Goal: Task Accomplishment & Management: Use online tool/utility

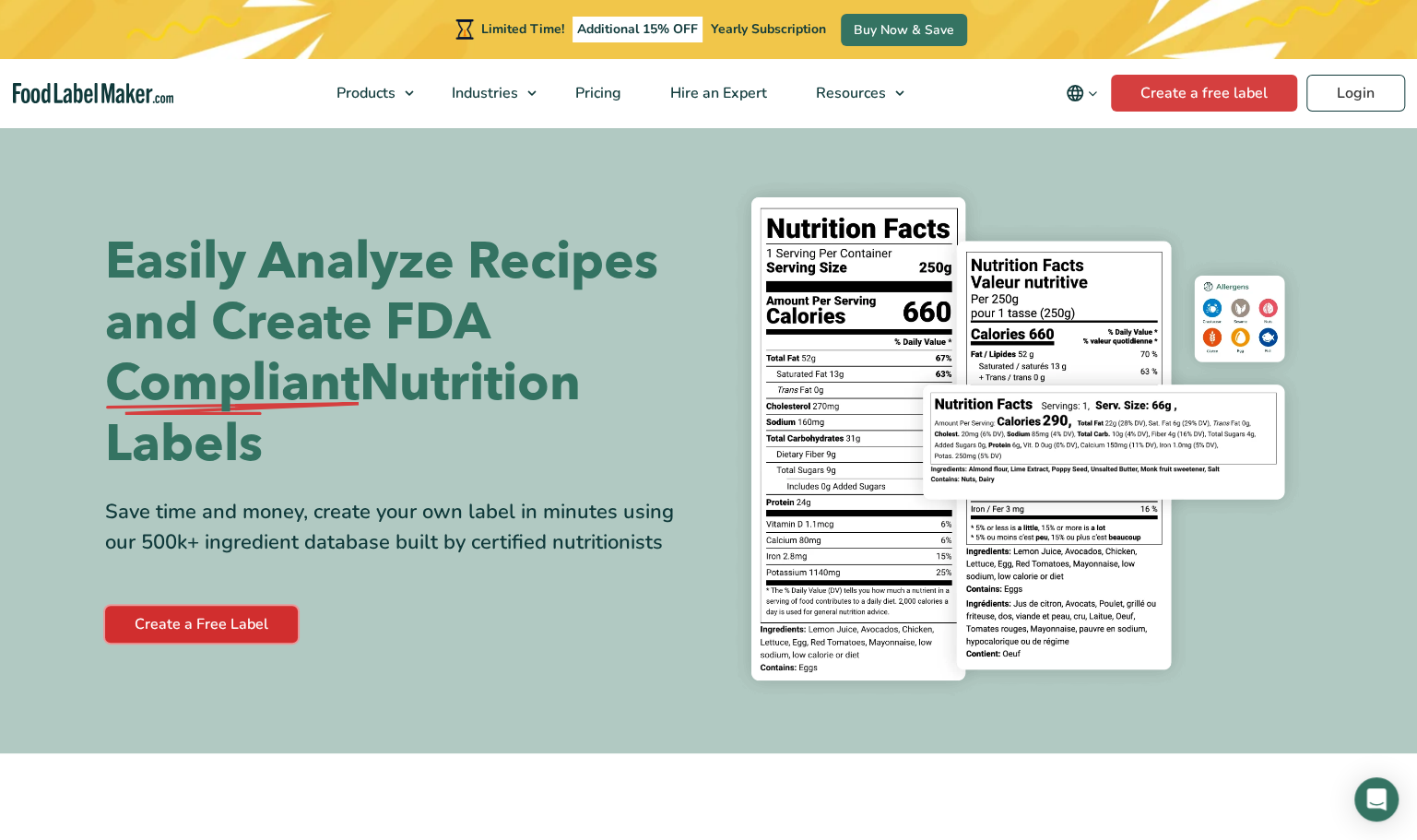
click at [206, 615] on link "Create a Free Label" at bounding box center [201, 624] width 192 height 37
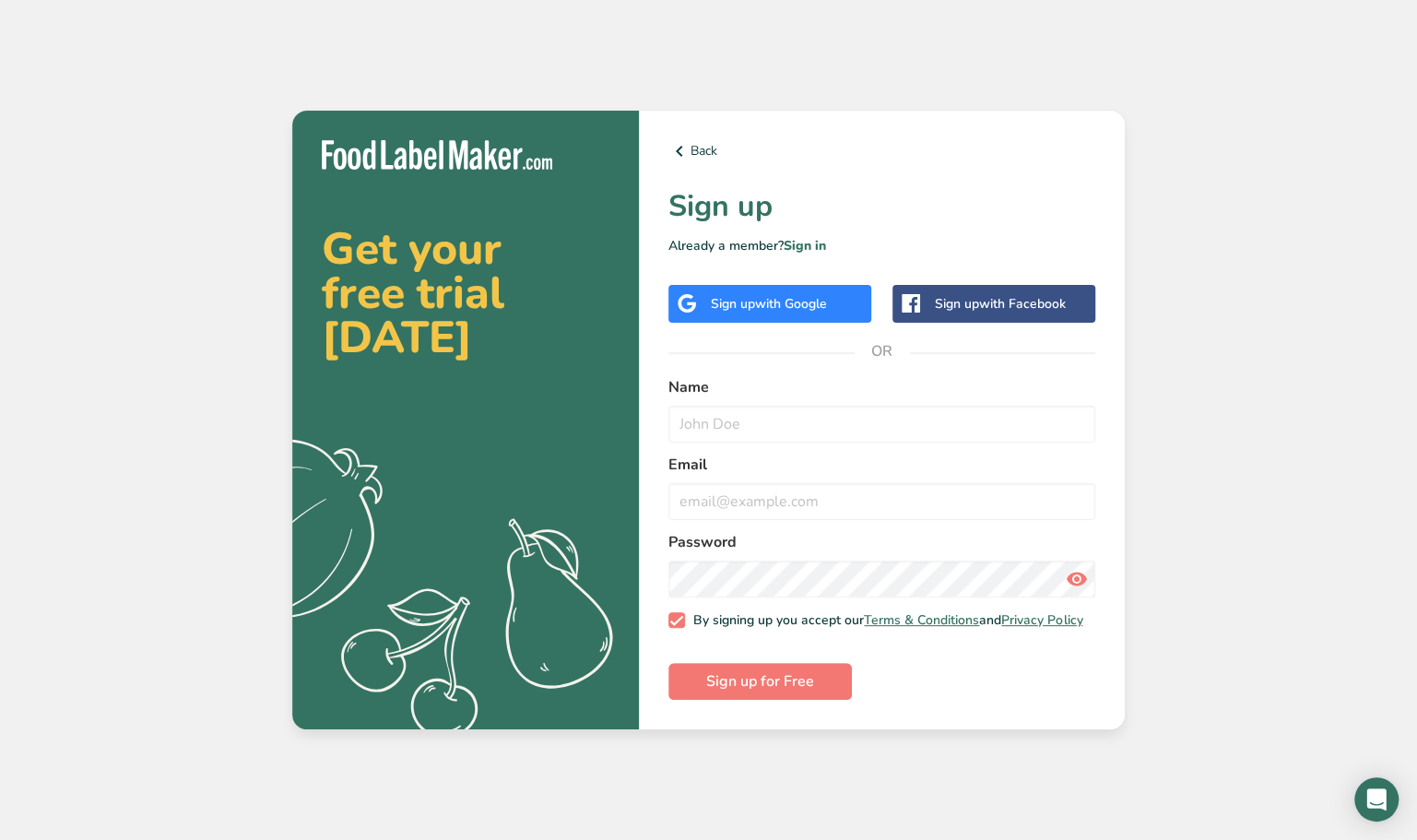
click at [791, 299] on span "with Google" at bounding box center [791, 304] width 72 height 17
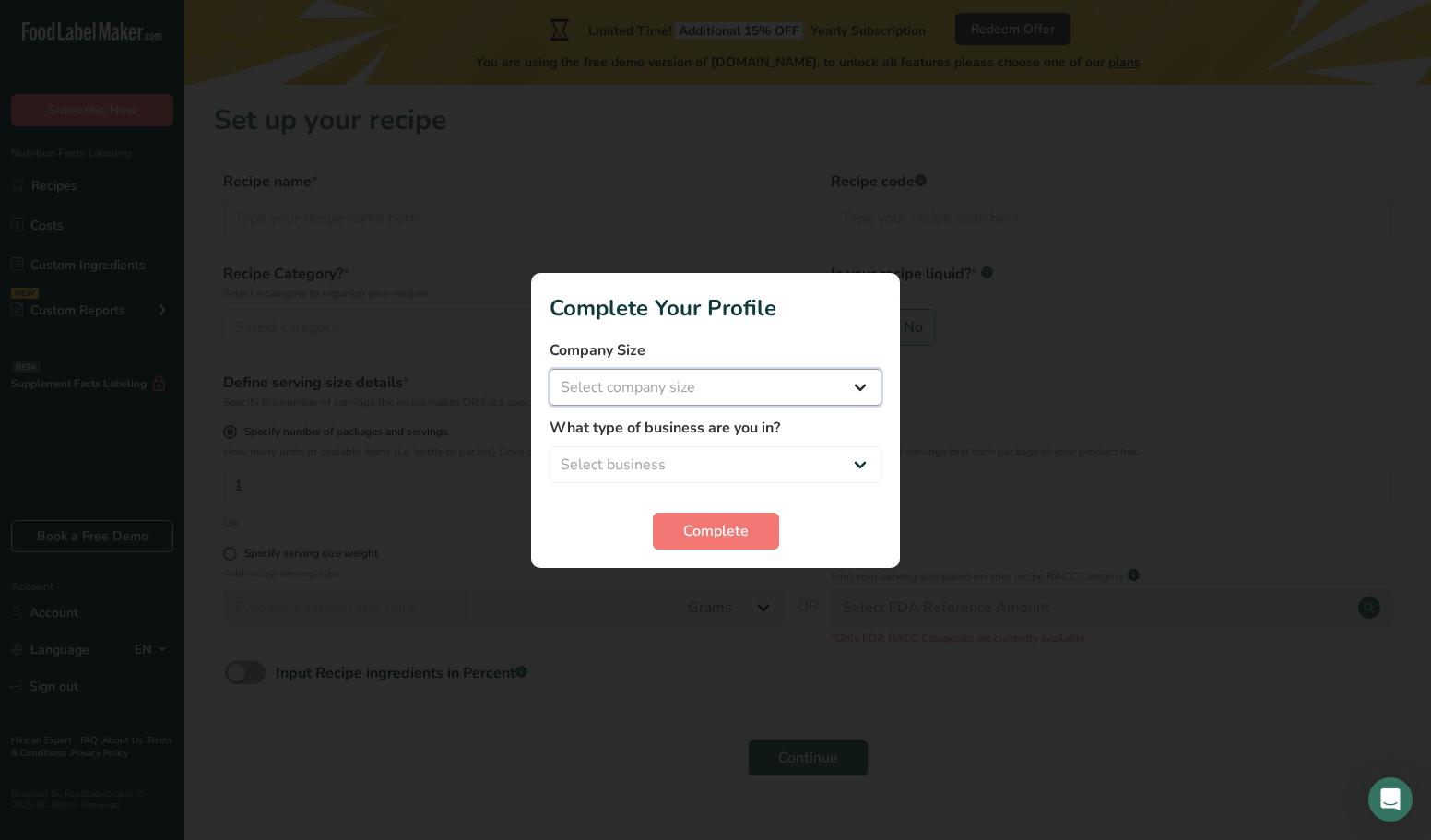
click at [754, 390] on select "Select company size Fewer than 10 Employees 10 to 50 Employees 51 to 500 Employ…" at bounding box center [716, 387] width 332 height 37
select select "1"
click at [550, 369] on select "Select company size Fewer than 10 Employees 10 to 50 Employees 51 to 500 Employ…" at bounding box center [716, 387] width 332 height 37
click at [675, 480] on select "Select business Packaged Food Manufacturer Restaurant & Cafe Bakery Meal Plans …" at bounding box center [716, 464] width 332 height 37
select select "3"
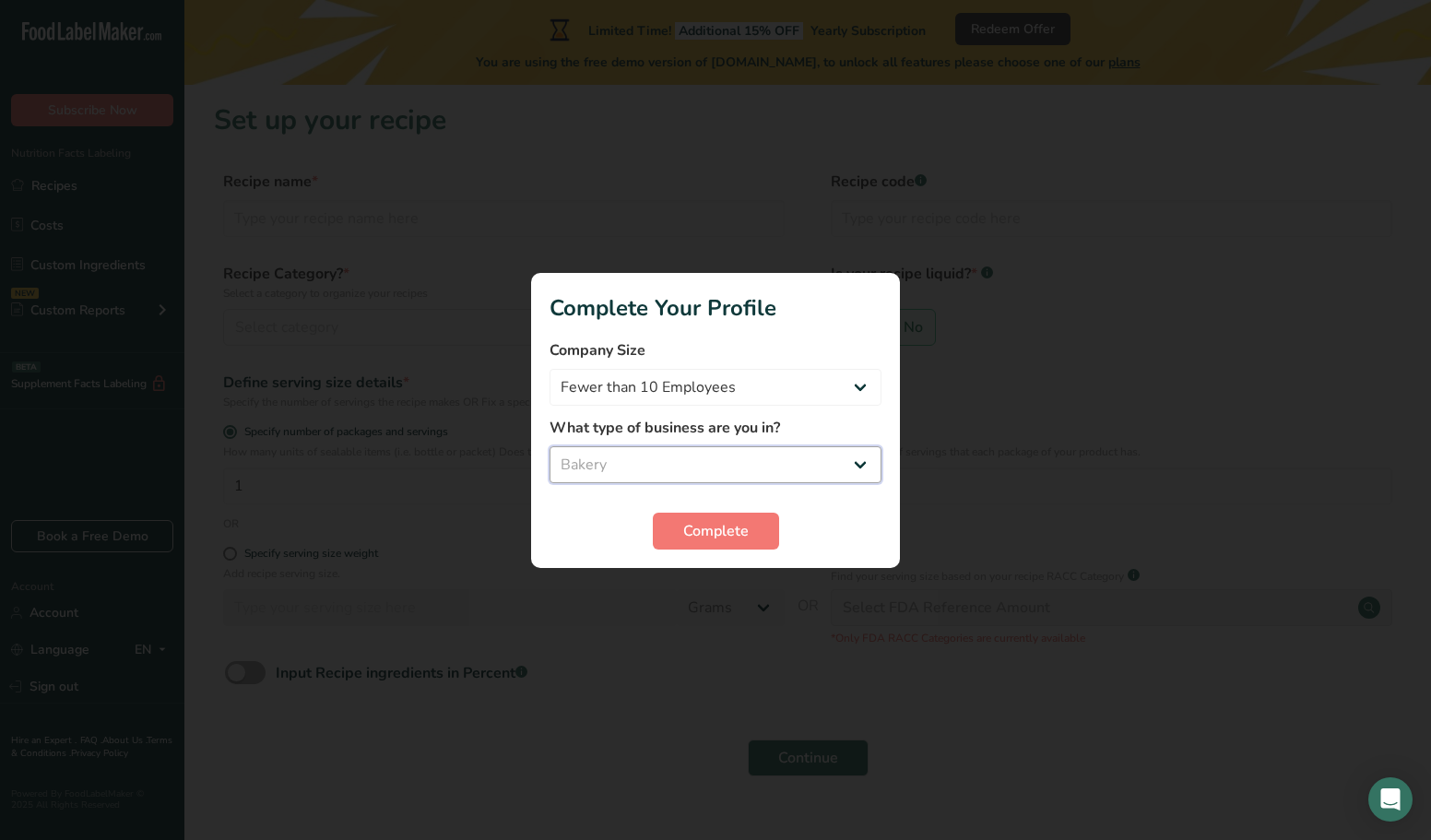
click at [550, 446] on select "Select business Packaged Food Manufacturer Restaurant & Cafe Bakery Meal Plans …" at bounding box center [716, 464] width 332 height 37
click at [705, 536] on span "Complete" at bounding box center [715, 530] width 65 height 22
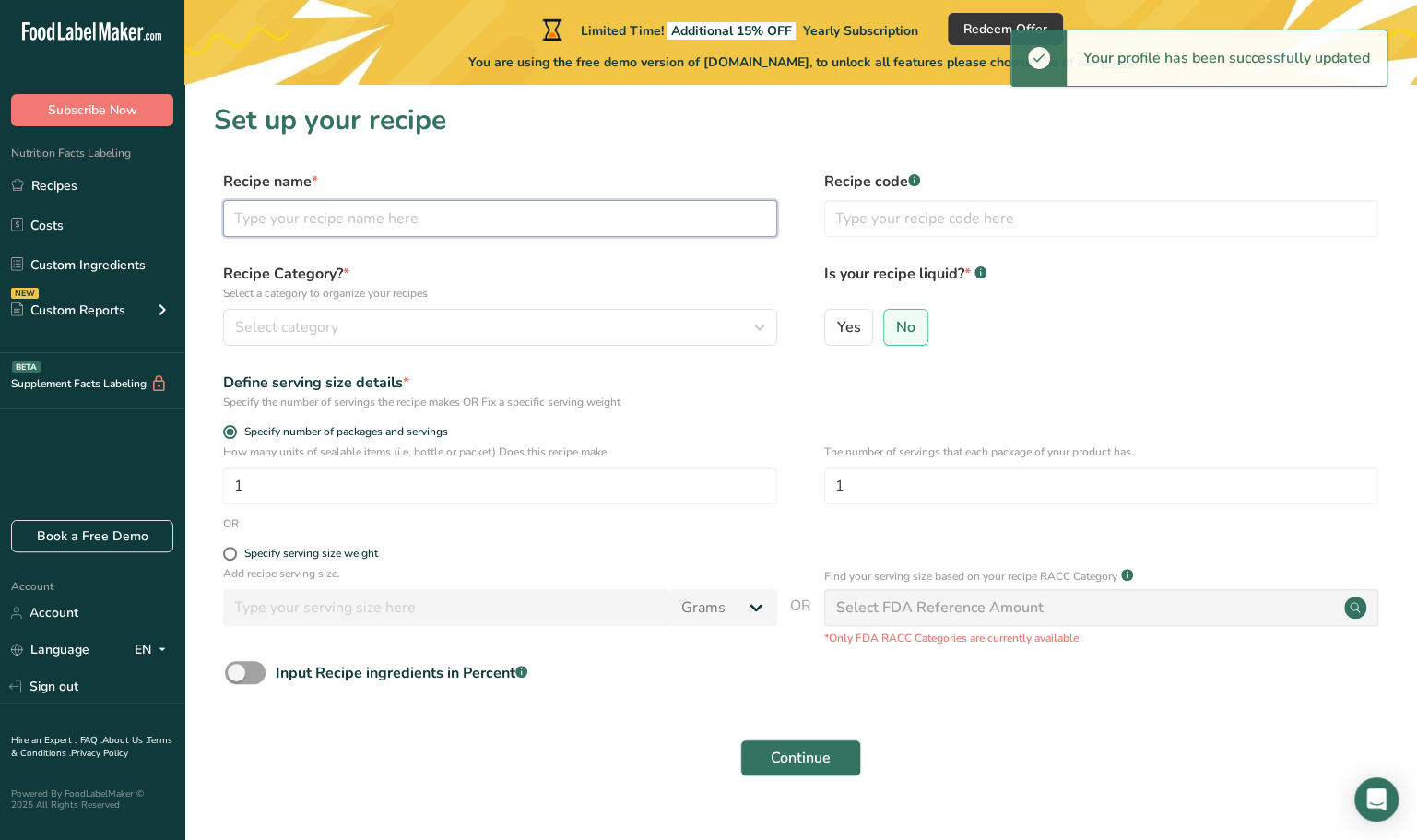
click at [329, 226] on input "text" at bounding box center [500, 218] width 554 height 37
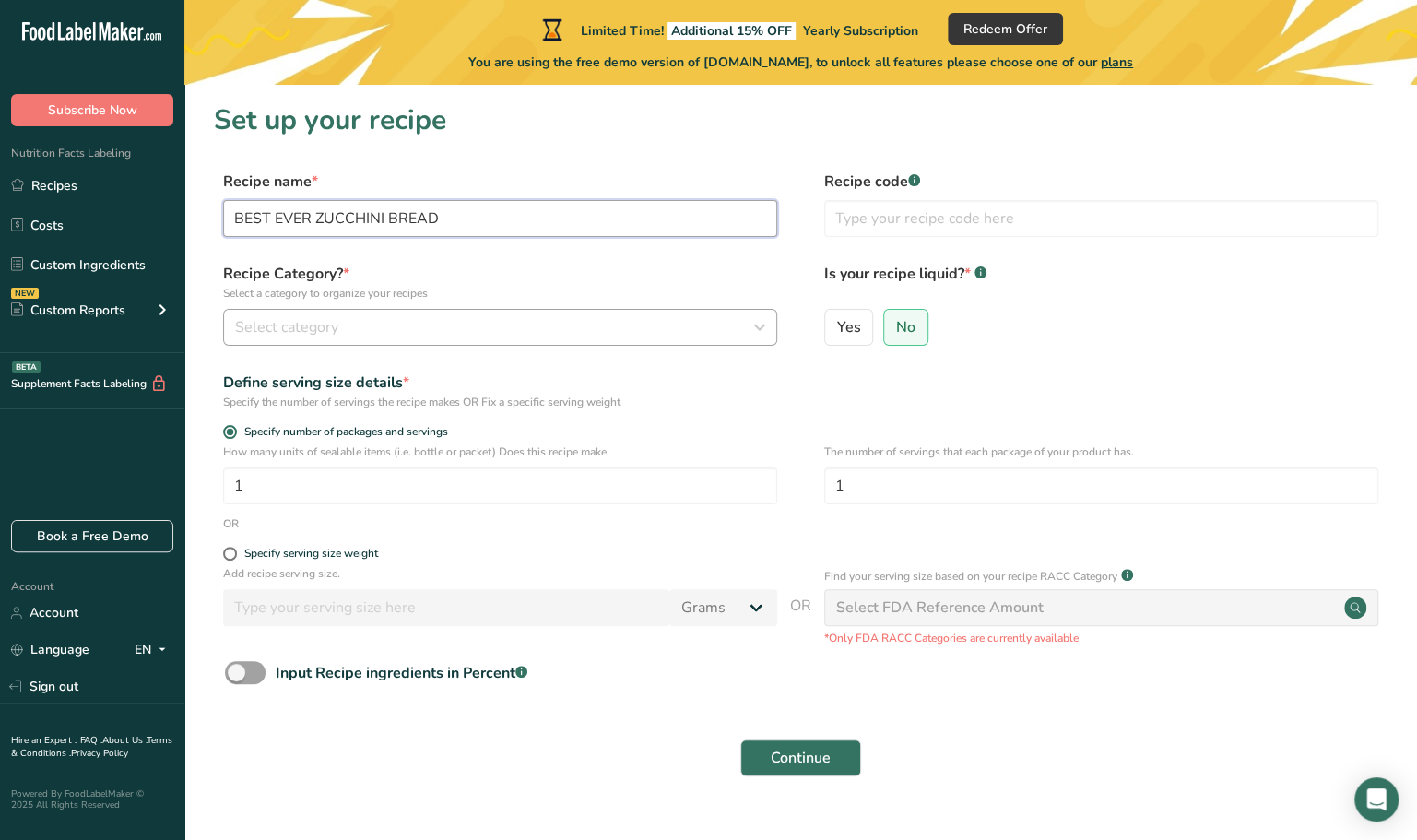
type input "BEST EVER ZUCCHINI BREAD"
click at [355, 326] on div "Select category" at bounding box center [494, 327] width 519 height 22
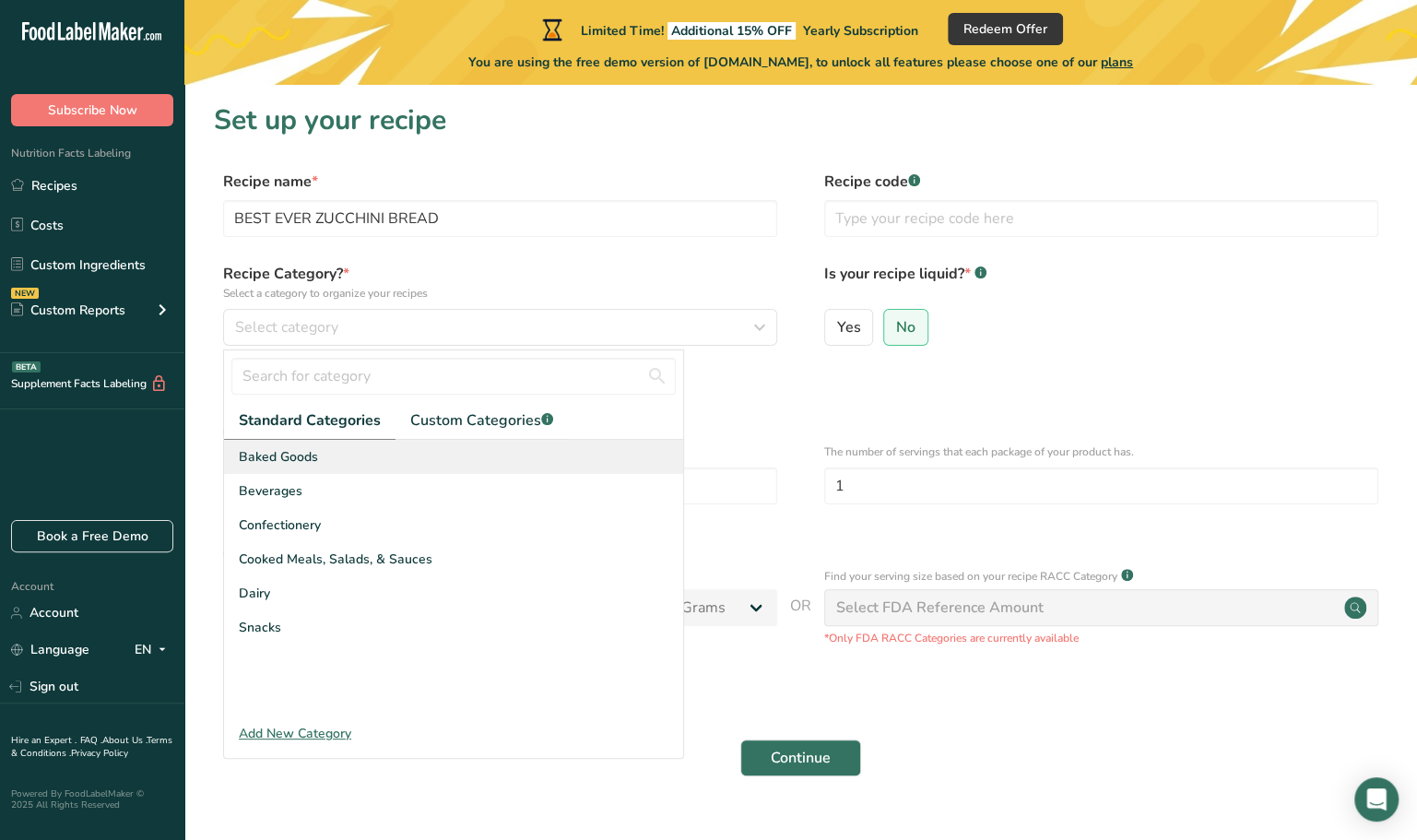
click at [305, 453] on span "Baked Goods" at bounding box center [279, 456] width 80 height 19
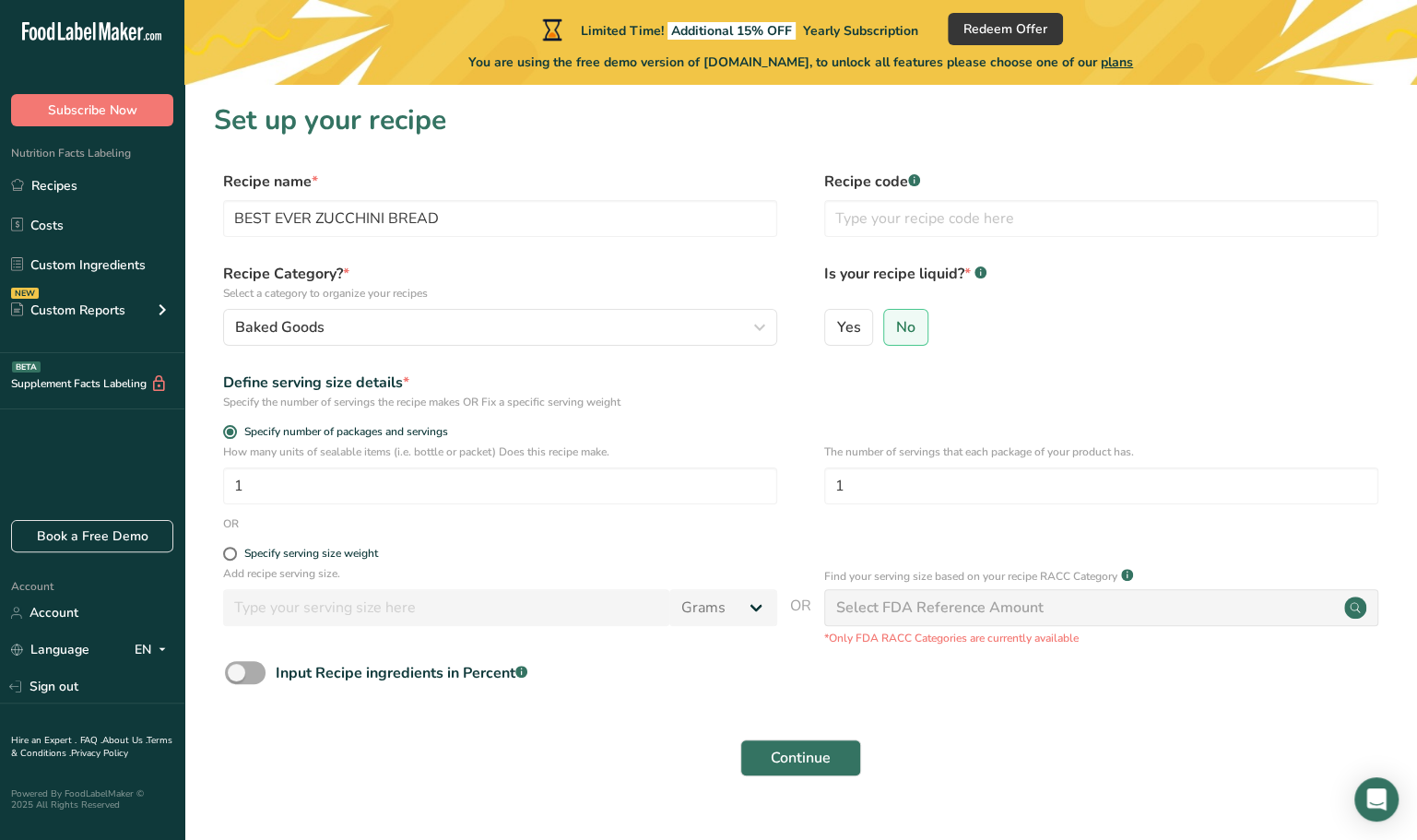
click at [232, 673] on span at bounding box center [246, 673] width 41 height 23
click at [232, 673] on input "Input Recipe ingredients in Percent .a-a{fill:#347362;}.b-a{fill:#fff;}" at bounding box center [231, 672] width 12 height 12
click at [232, 673] on span at bounding box center [246, 673] width 41 height 23
click at [232, 673] on input "Input Recipe ingredients in Percent .a-a{fill:#347362;}.b-a{fill:#fff;}" at bounding box center [231, 672] width 12 height 12
checkbox input "false"
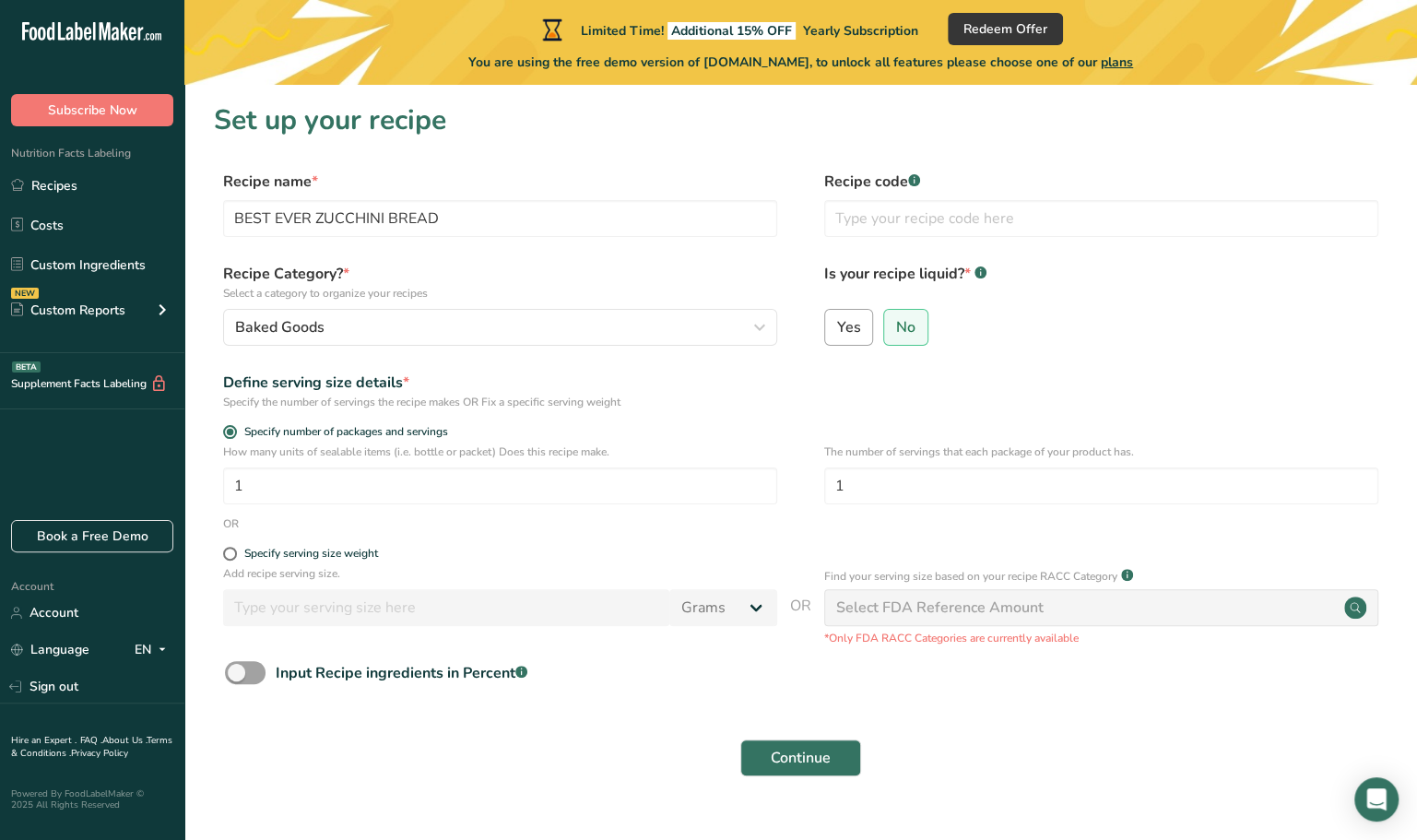
click at [841, 326] on span "Yes" at bounding box center [848, 326] width 24 height 18
click at [837, 326] on input "Yes" at bounding box center [830, 326] width 12 height 12
radio input "true"
radio input "false"
select select "22"
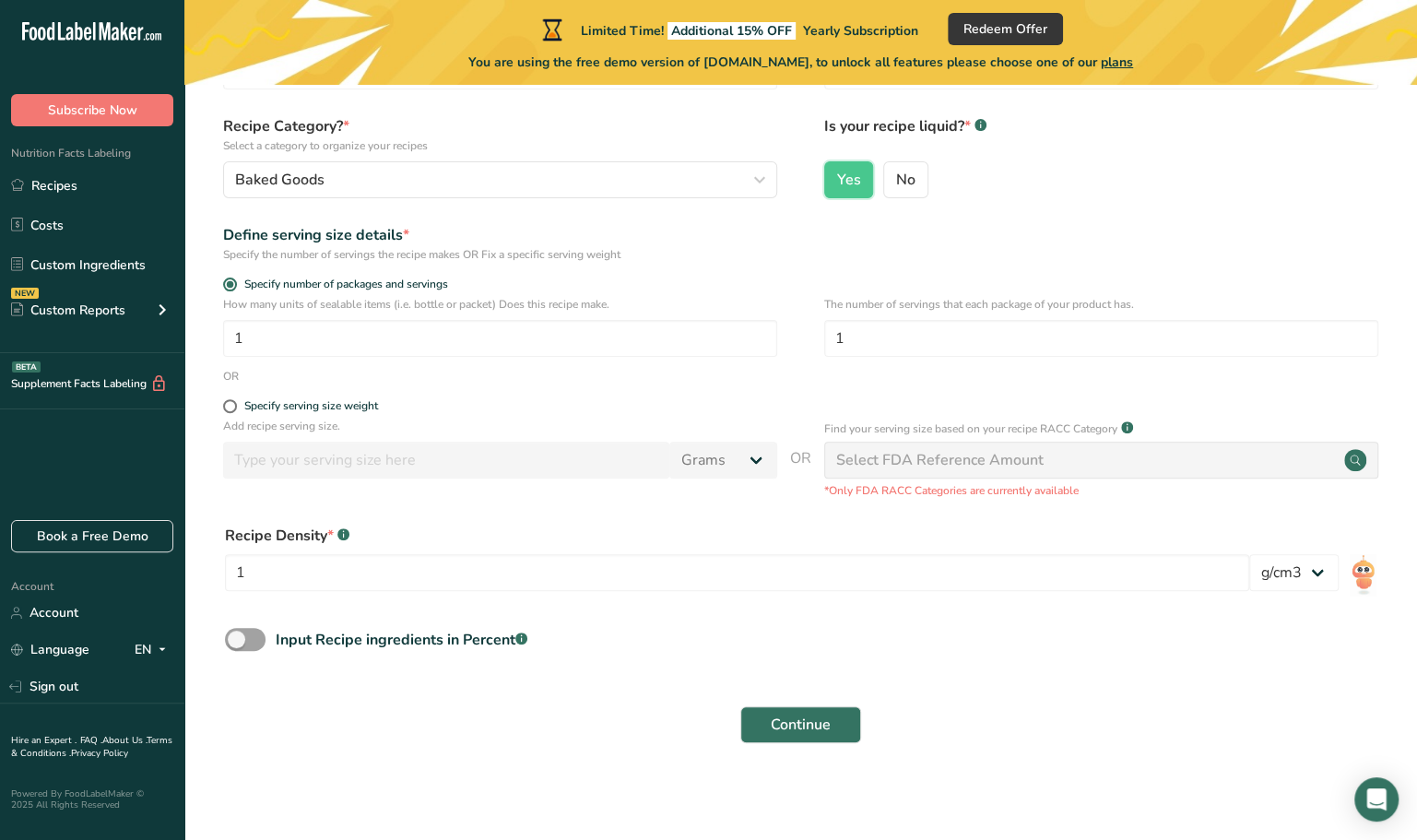
scroll to position [150, 0]
click at [985, 472] on div "Select FDA Reference Amount" at bounding box center [1101, 458] width 554 height 37
click at [780, 722] on span "Continue" at bounding box center [800, 722] width 60 height 22
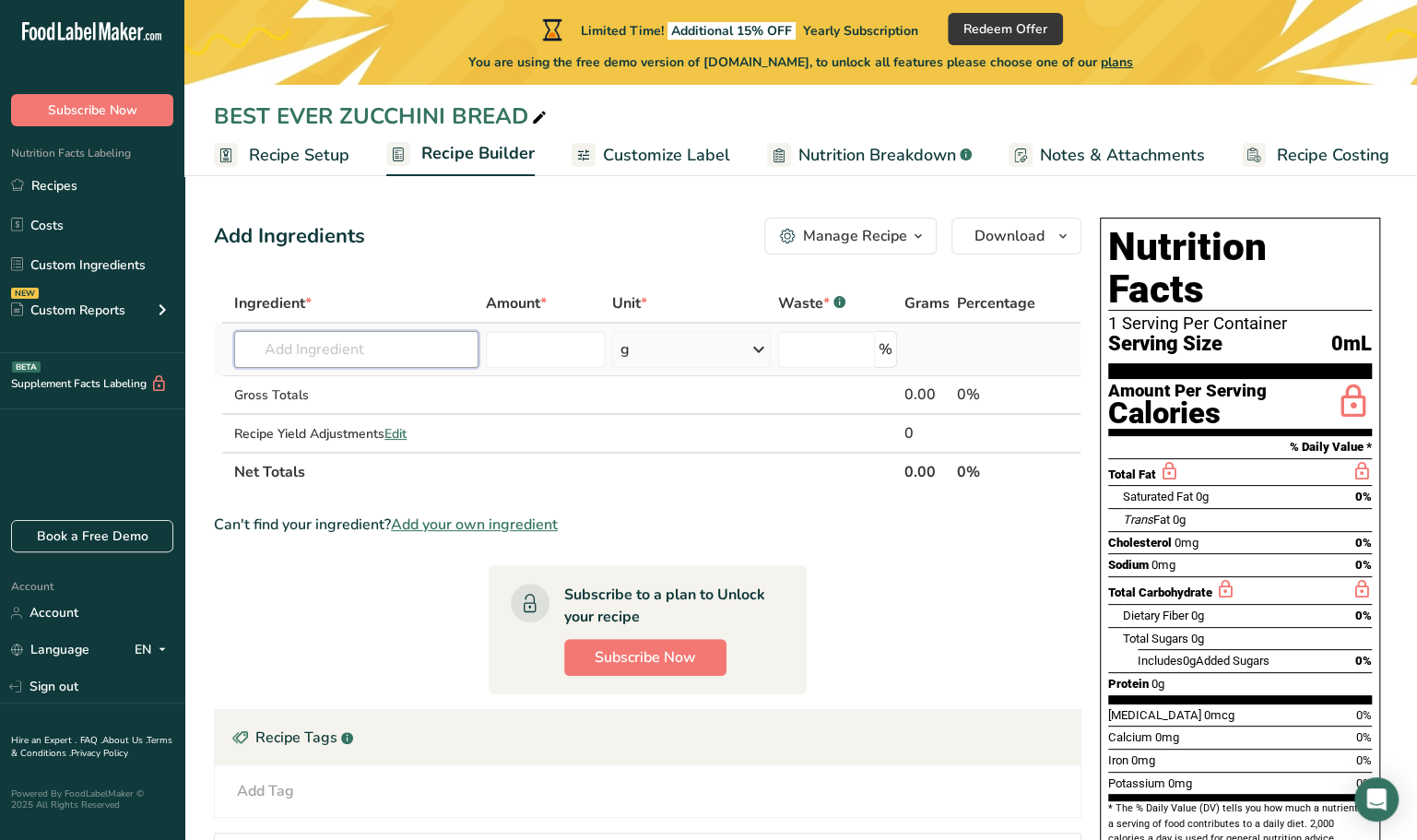
click at [329, 346] on input "text" at bounding box center [355, 350] width 244 height 37
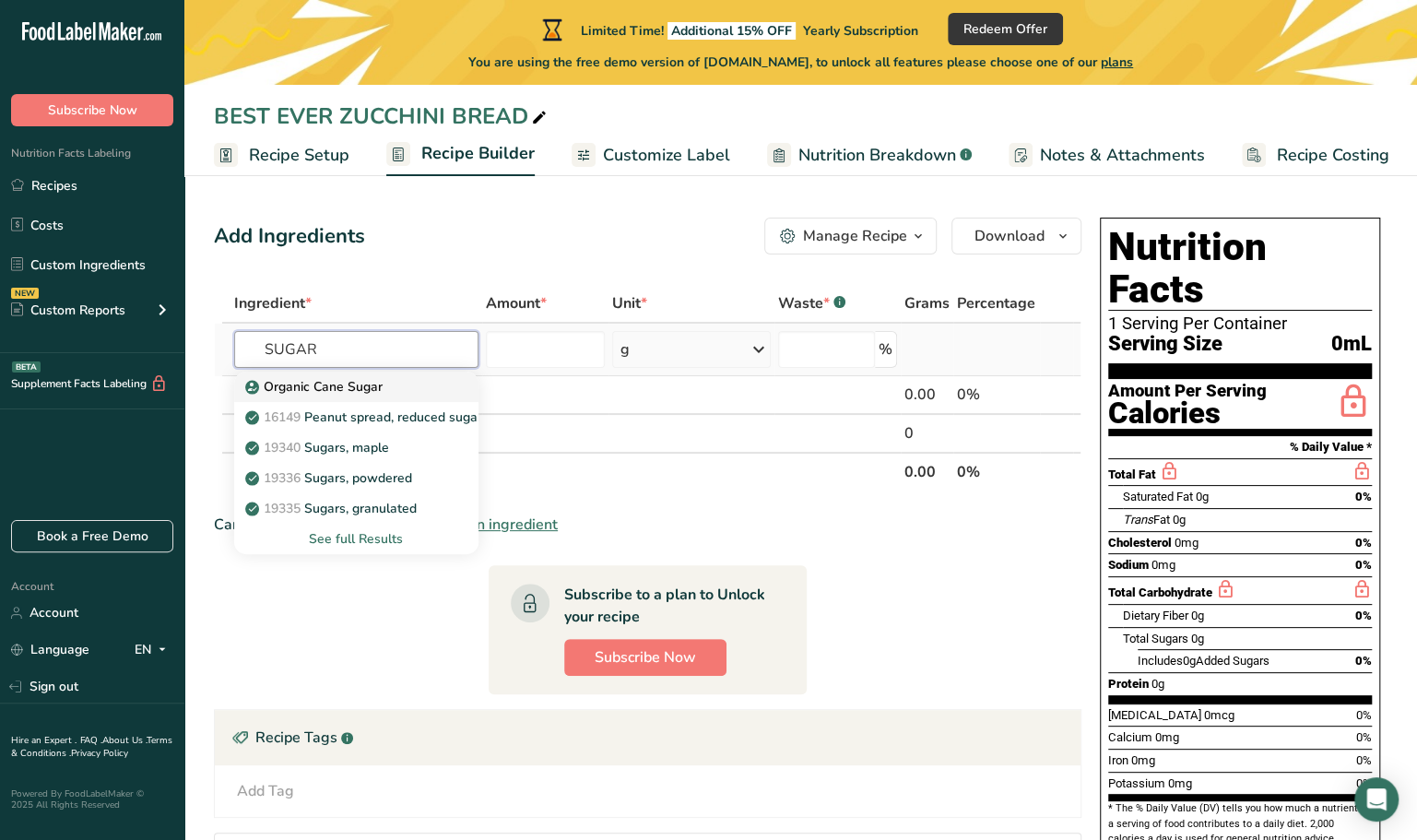
type input "SUGAR"
click at [360, 400] on link "Organic Cane Sugar" at bounding box center [355, 386] width 244 height 30
type input "Organic Cane Sugar"
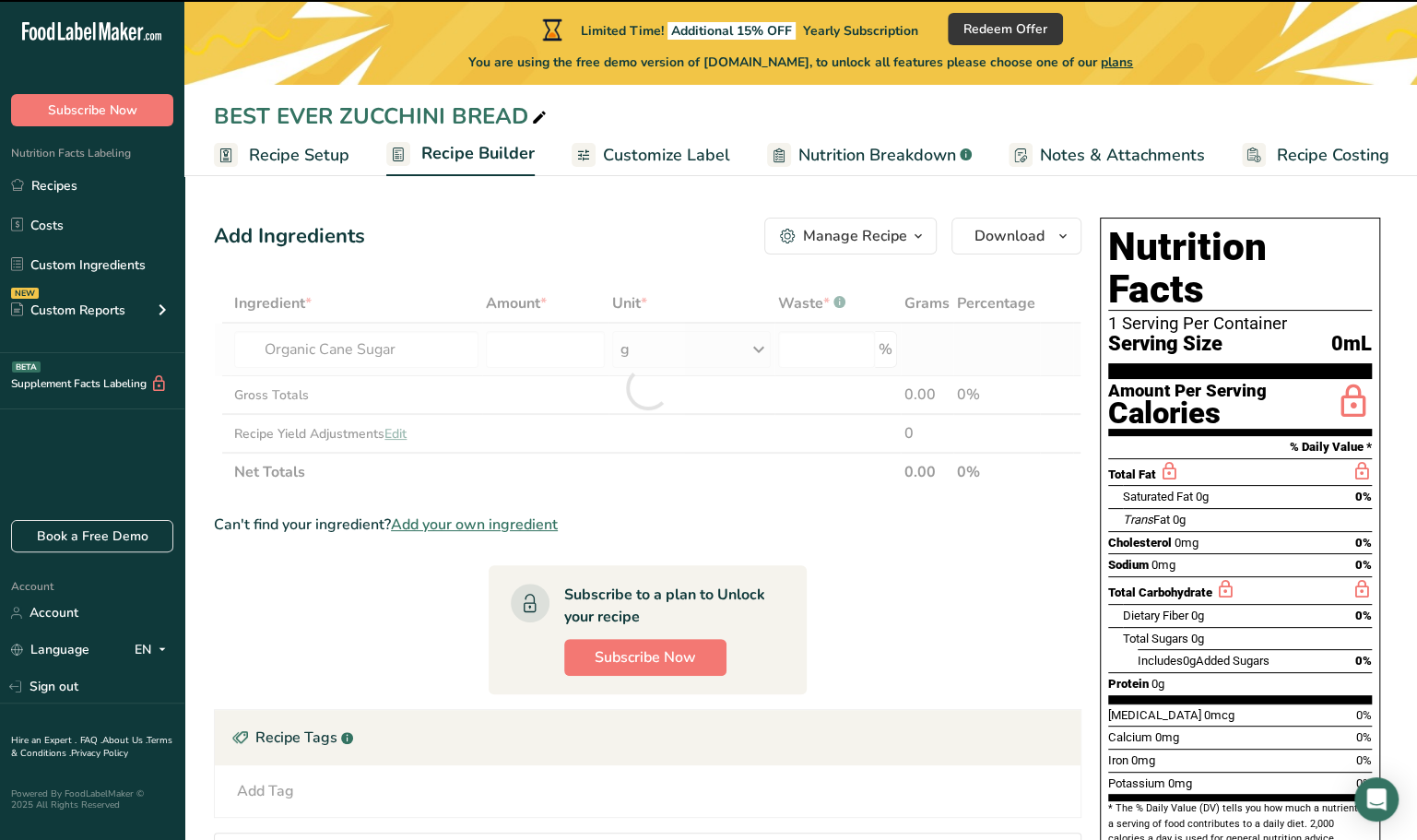
type input "0"
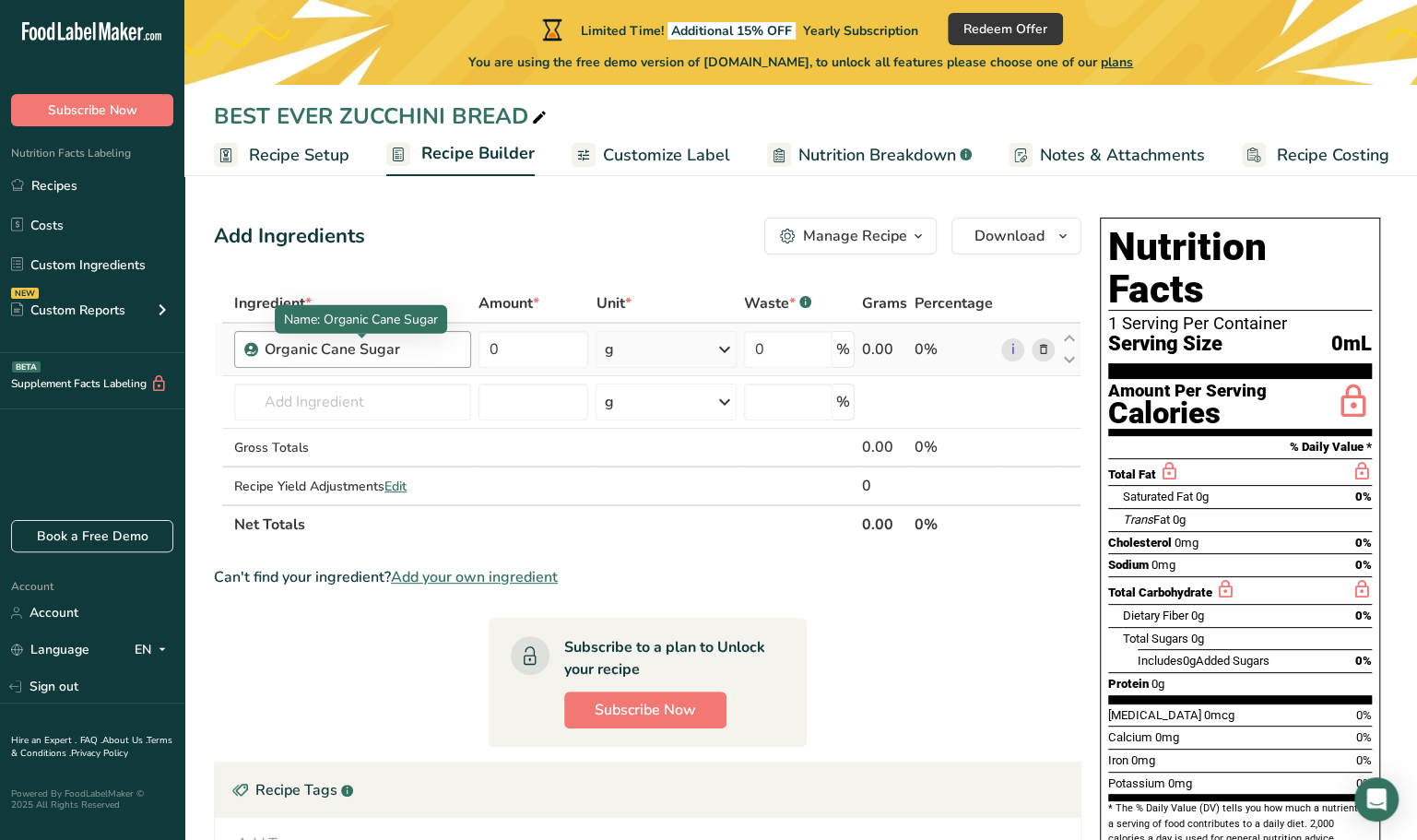
click at [422, 355] on div "Organic Cane Sugar" at bounding box center [361, 349] width 195 height 22
drag, startPoint x: 317, startPoint y: 347, endPoint x: 267, endPoint y: 353, distance: 50.4
click at [267, 353] on div "Organic Cane Sugar" at bounding box center [361, 349] width 195 height 22
drag, startPoint x: 267, startPoint y: 353, endPoint x: 411, endPoint y: 273, distance: 164.7
click at [411, 273] on div "Add Ingredients Manage Recipe Delete Recipe Duplicate Recipe Scale Recipe Save …" at bounding box center [653, 637] width 879 height 855
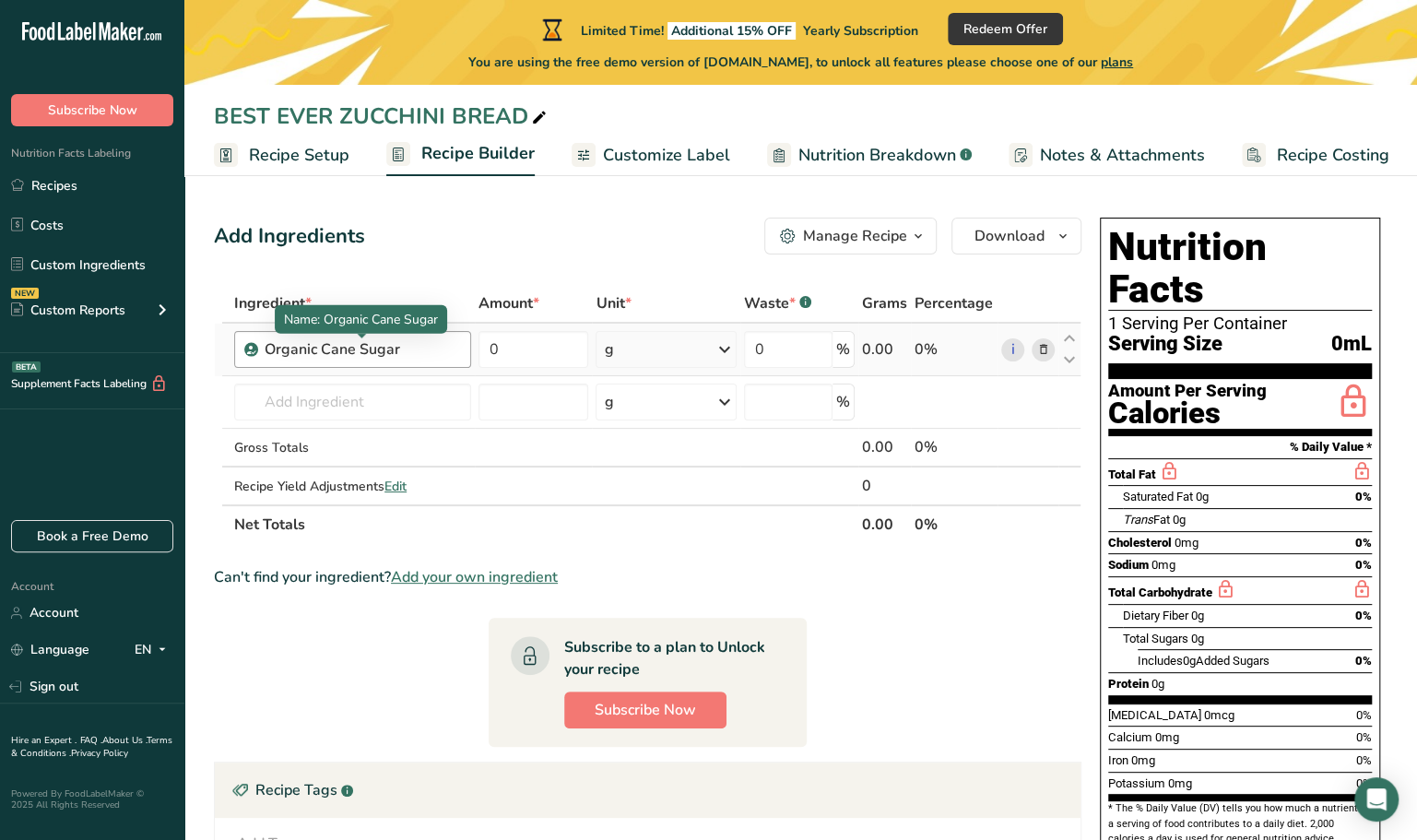
click at [319, 353] on div "Organic Cane Sugar" at bounding box center [361, 349] width 195 height 22
click at [317, 343] on div "Organic Cane Sugar" at bounding box center [361, 349] width 195 height 22
click at [318, 353] on div "Organic Cane Sugar" at bounding box center [361, 349] width 195 height 22
click at [420, 359] on div "Organic Cane Sugar" at bounding box center [361, 349] width 195 height 22
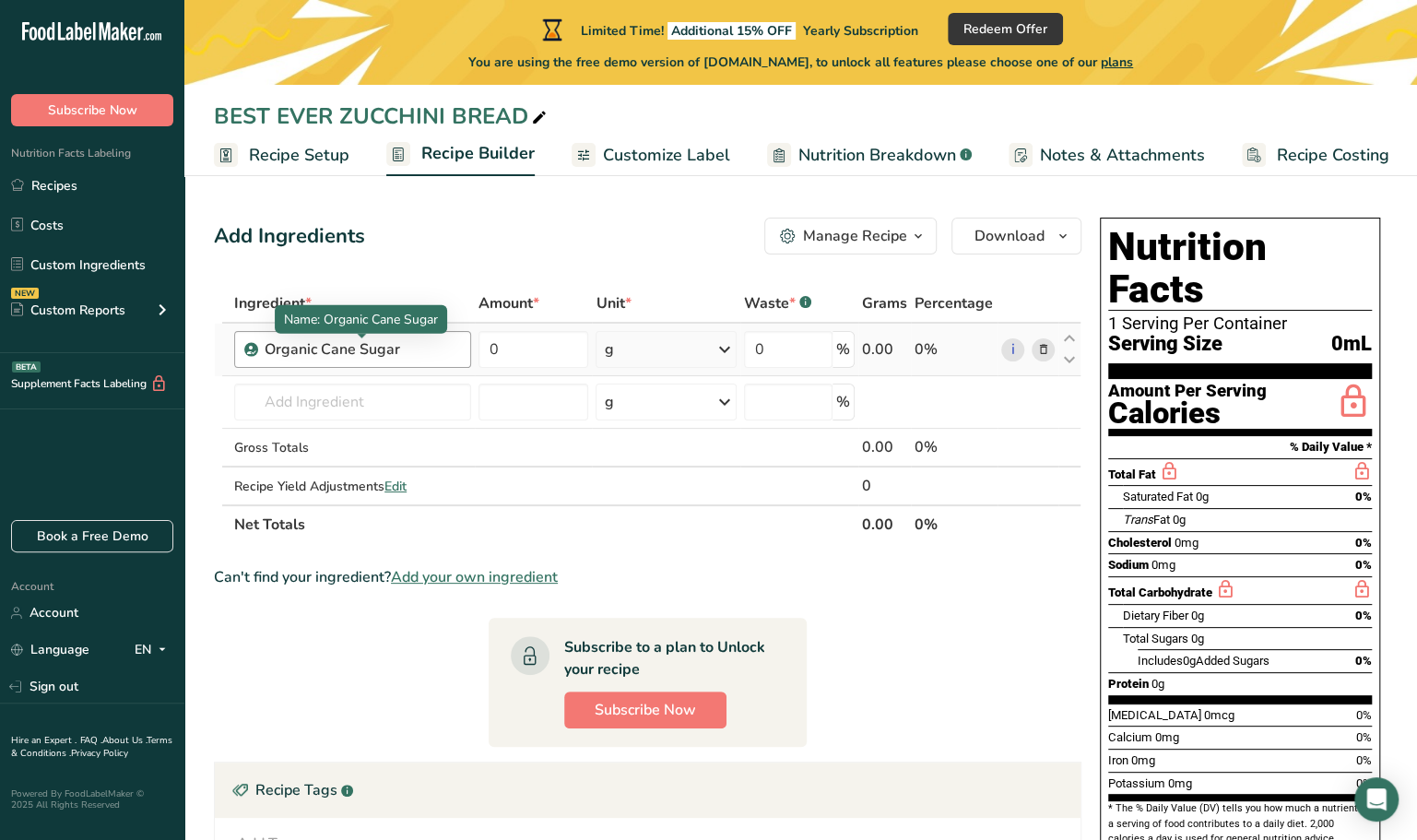
click at [420, 359] on div "Organic Cane Sugar" at bounding box center [361, 349] width 195 height 22
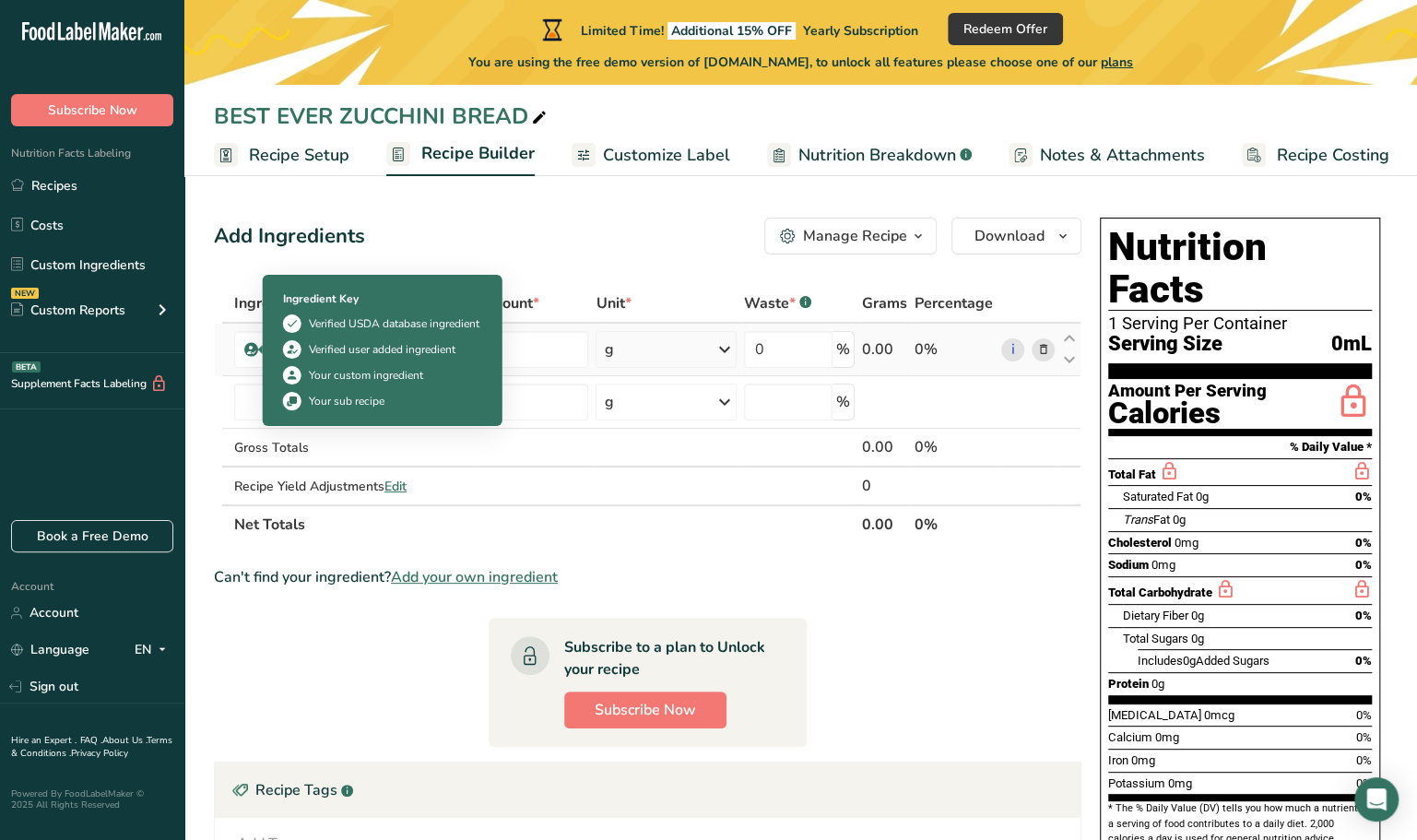
click at [251, 353] on icon at bounding box center [251, 349] width 11 height 17
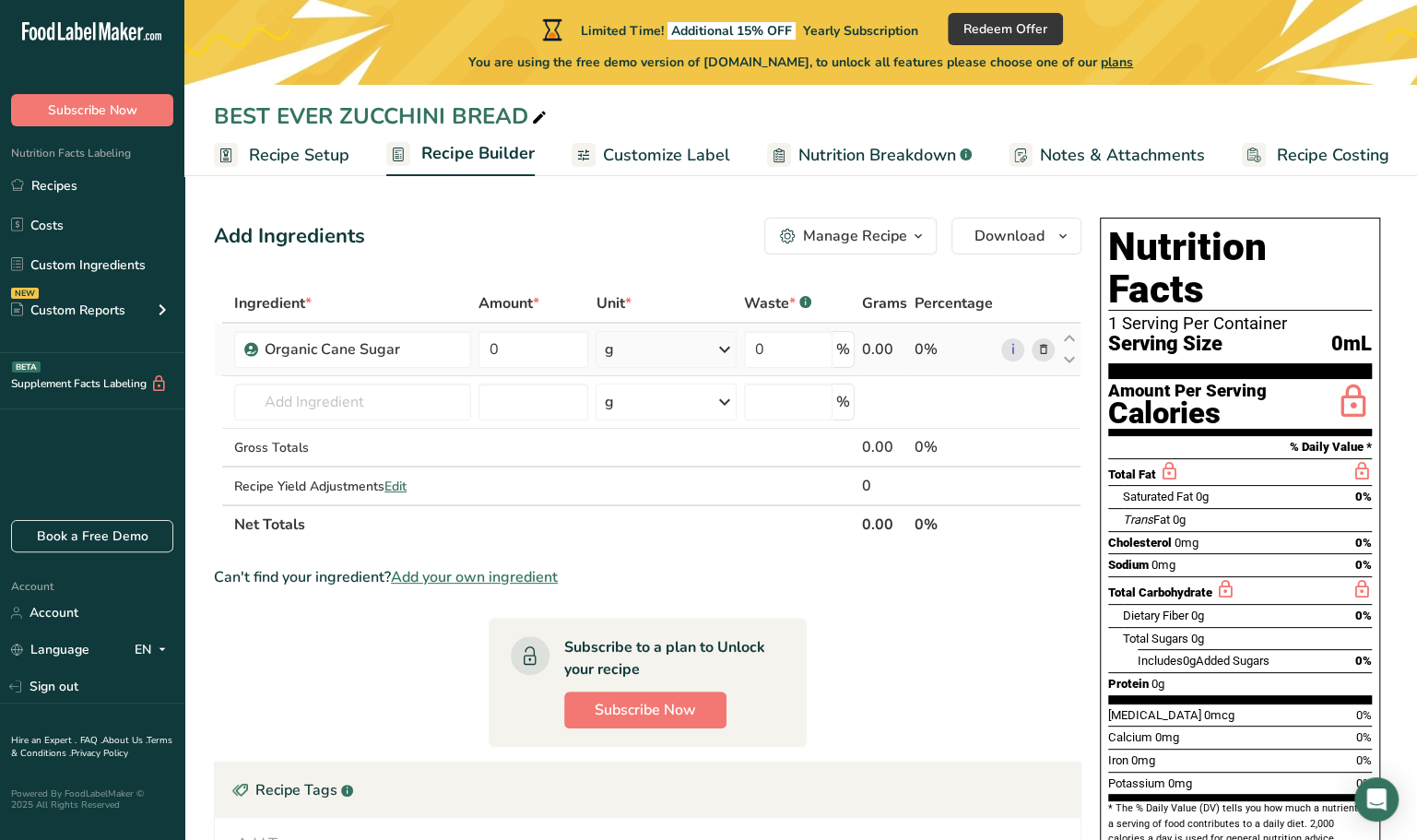
click at [251, 353] on icon at bounding box center [251, 349] width 11 height 17
click at [212, 362] on section "Add Ingredients Manage Recipe Delete Recipe Duplicate Recipe Scale Recipe Save …" at bounding box center [800, 637] width 1232 height 914
click at [440, 244] on div "Add Ingredients Manage Recipe Delete Recipe Duplicate Recipe Scale Recipe Save …" at bounding box center [647, 236] width 867 height 37
click at [389, 350] on div "Organic Cane Sugar" at bounding box center [361, 349] width 195 height 22
click at [1050, 343] on span at bounding box center [1042, 349] width 22 height 22
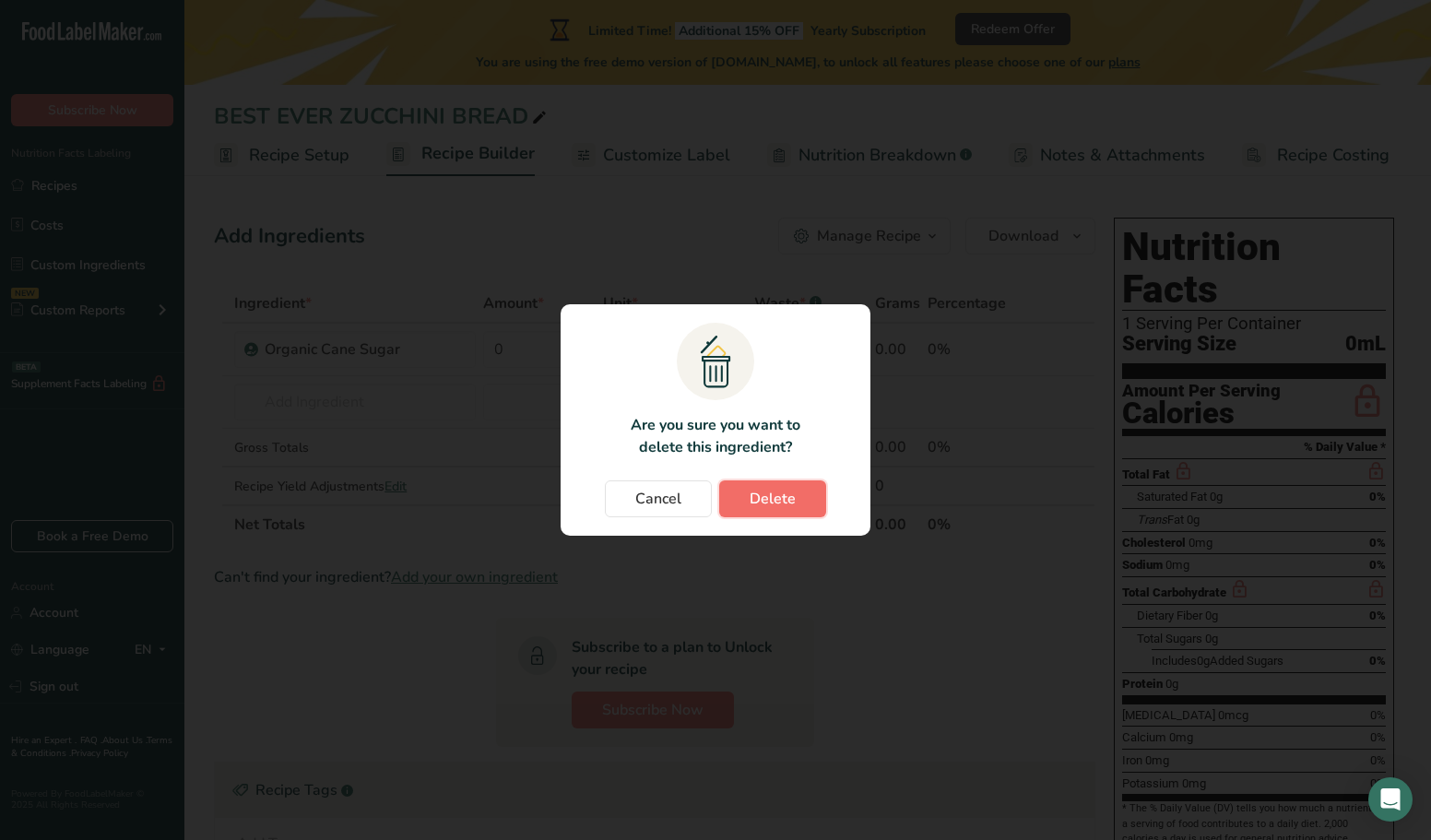
click at [795, 492] on button "Delete" at bounding box center [772, 499] width 107 height 37
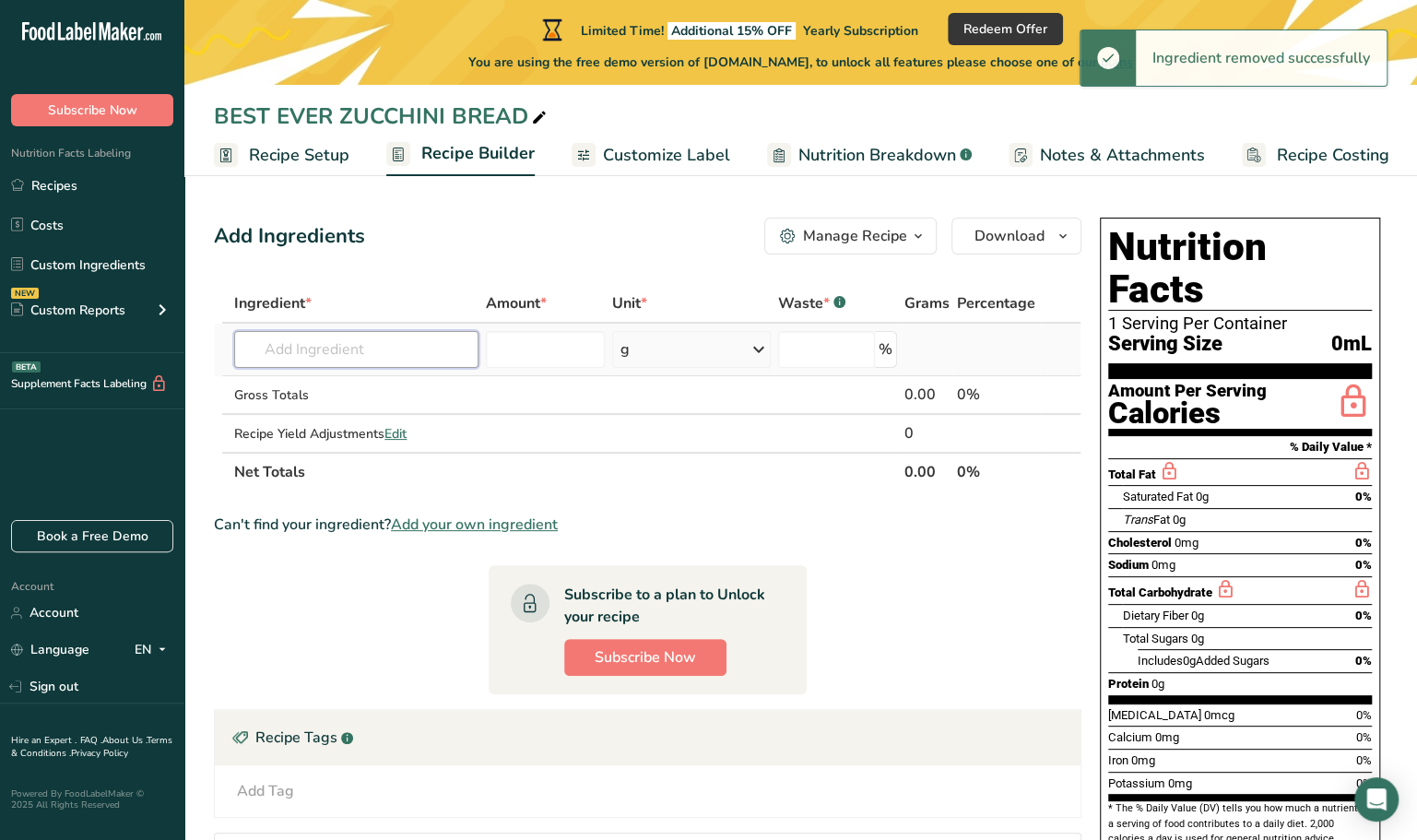
click at [322, 347] on input "text" at bounding box center [355, 350] width 244 height 37
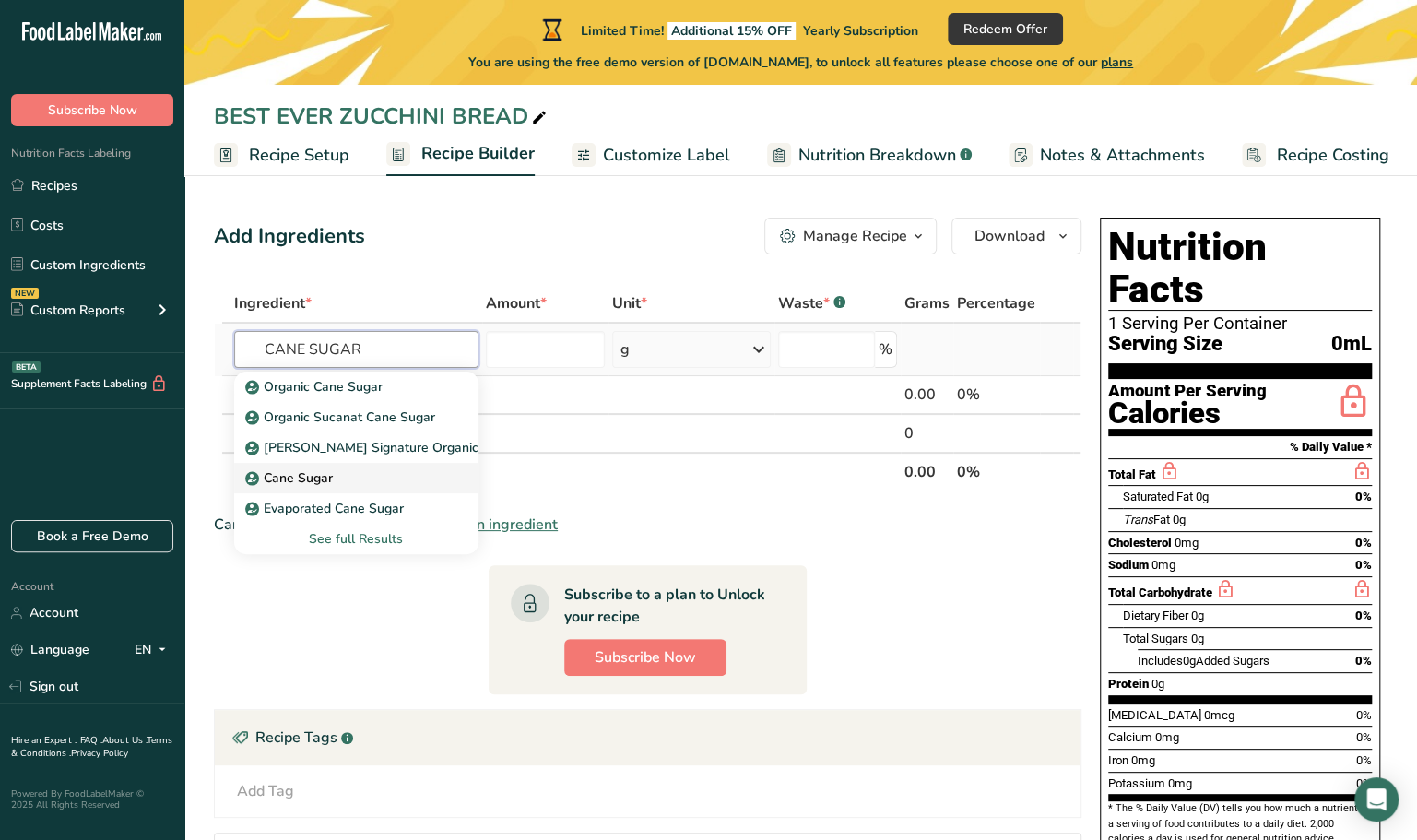
type input "CANE SUGAR"
click at [347, 481] on div "Cane Sugar" at bounding box center [341, 478] width 185 height 19
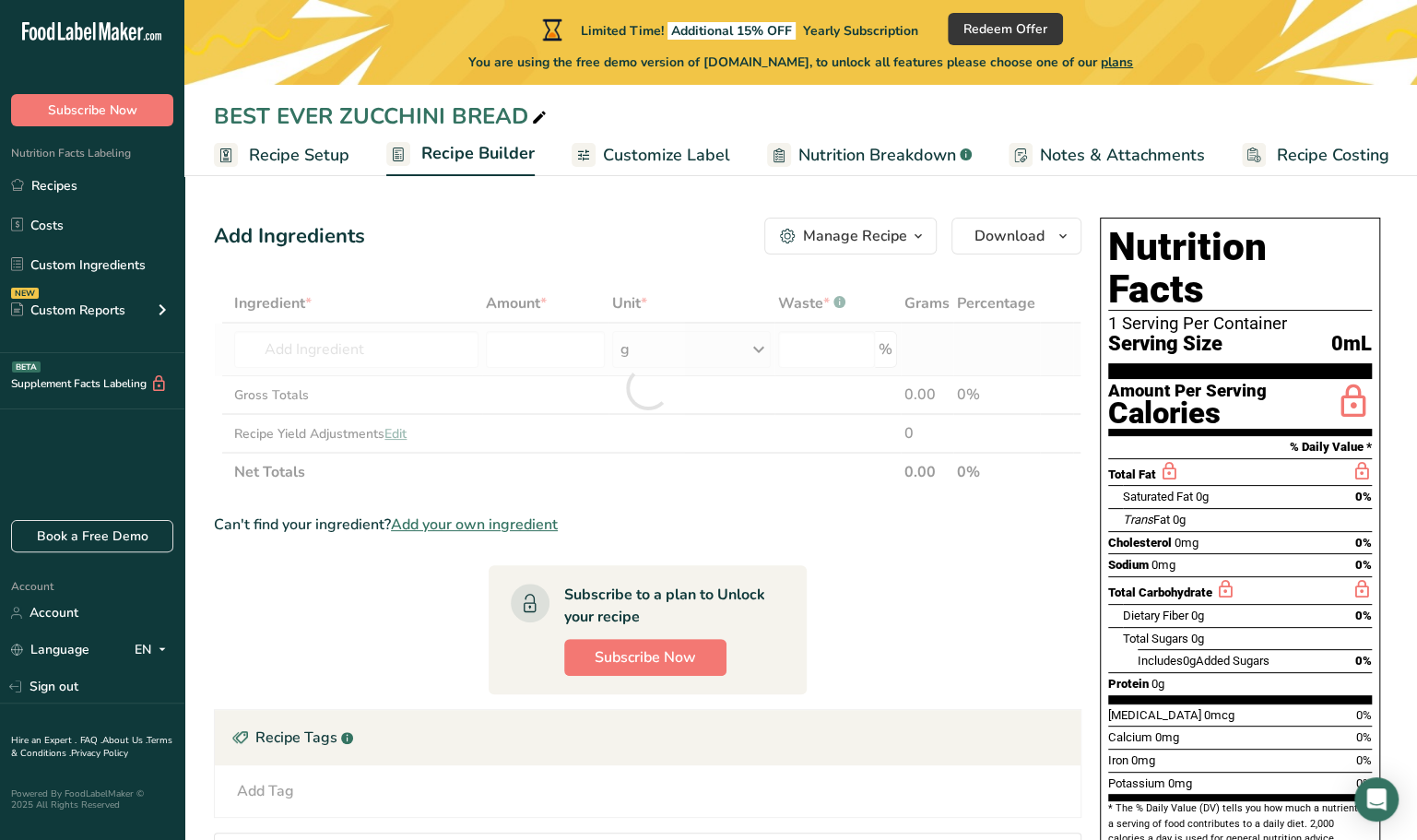
type input "Cane Sugar"
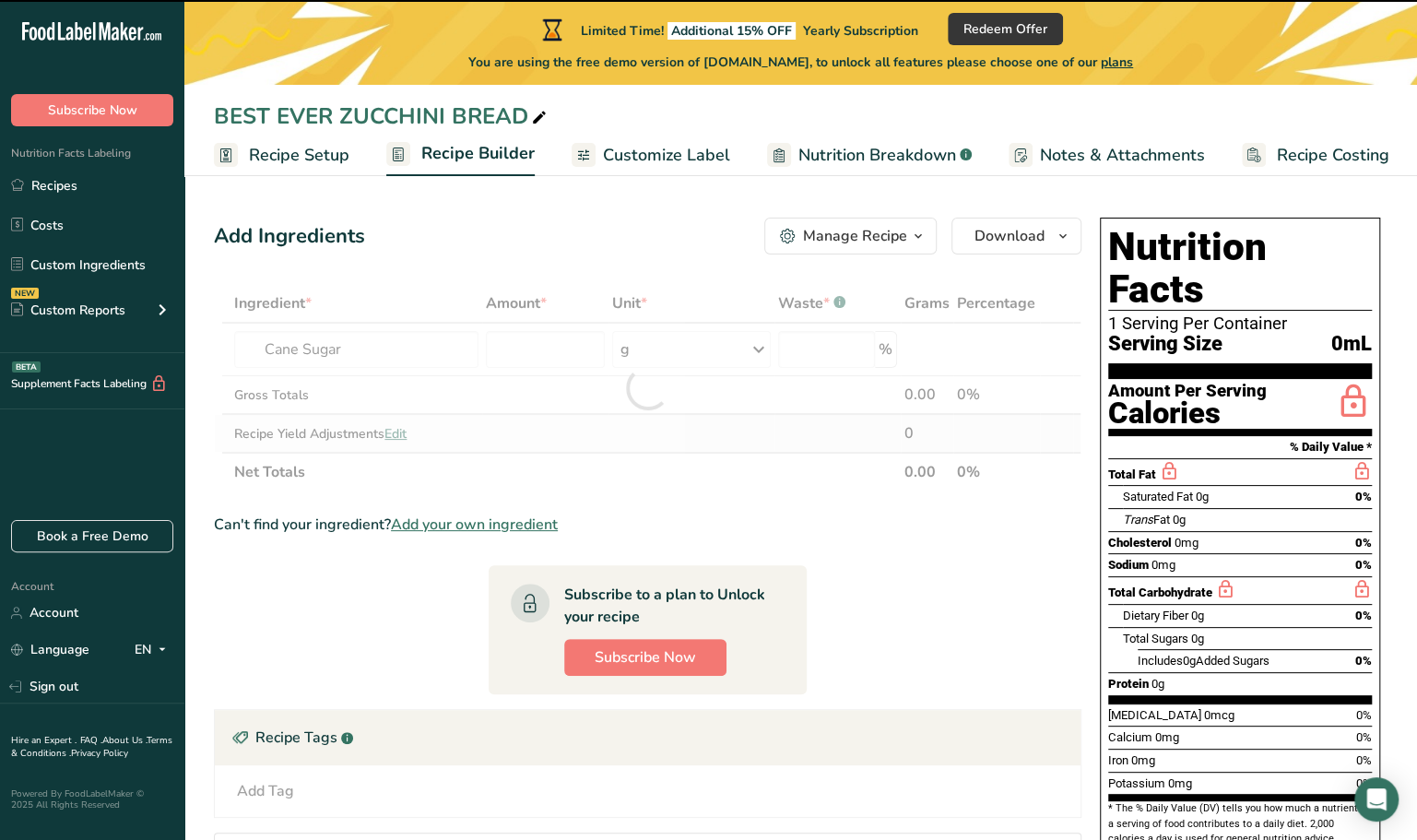
type input "0"
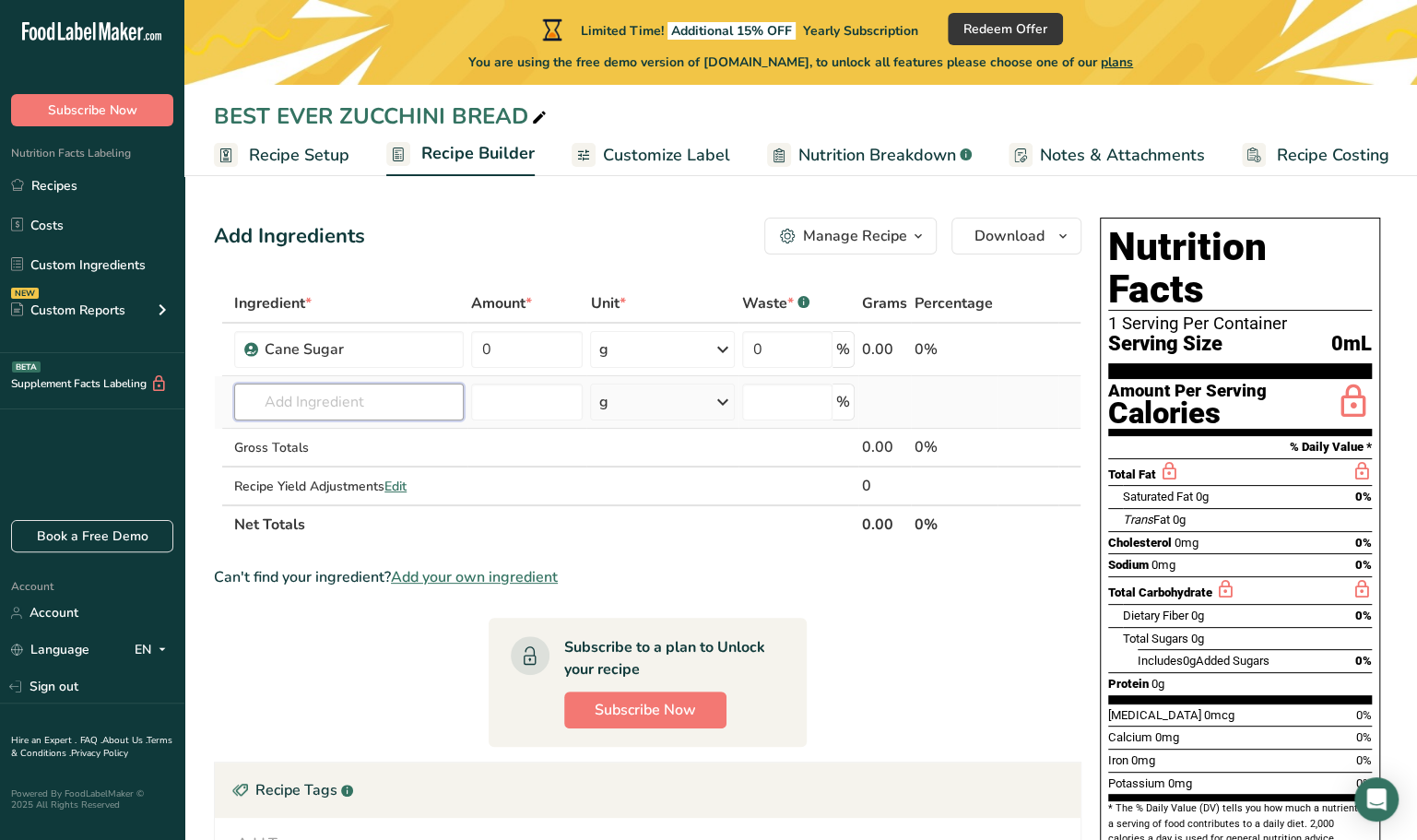
click at [275, 410] on input "text" at bounding box center [349, 402] width 229 height 37
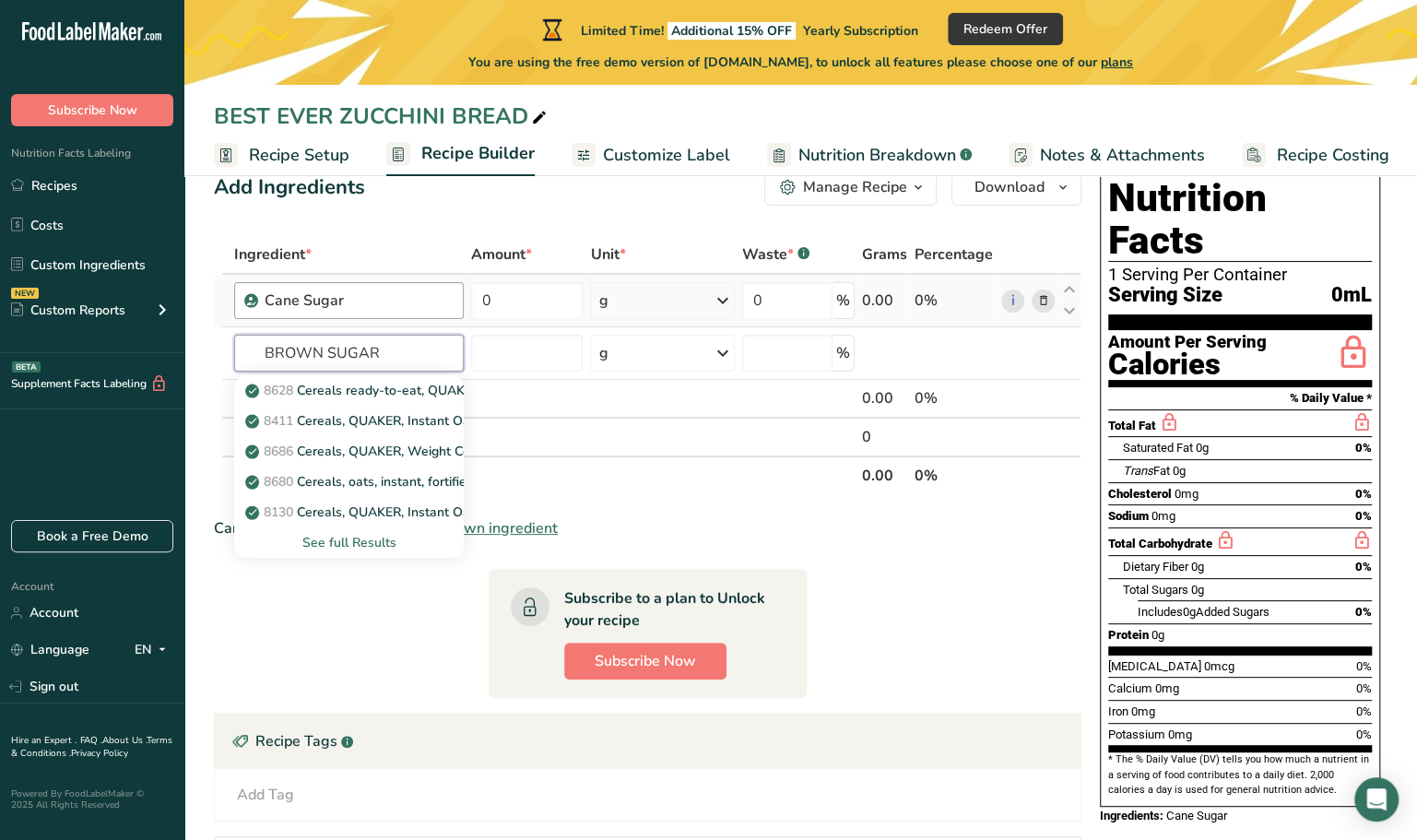
scroll to position [50, 0]
type input "BROWN SUGAR"
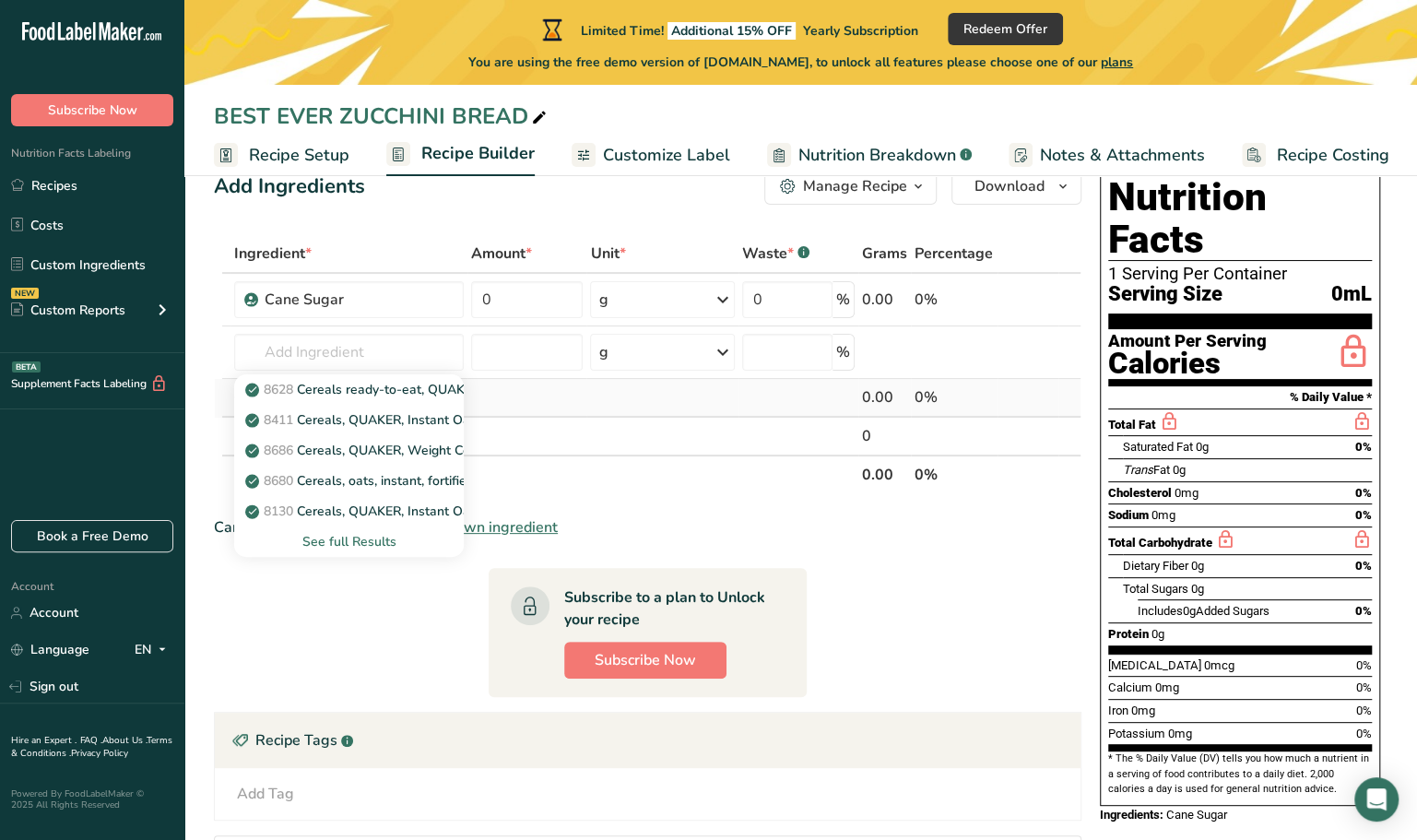
click at [501, 403] on td at bounding box center [526, 398] width 118 height 39
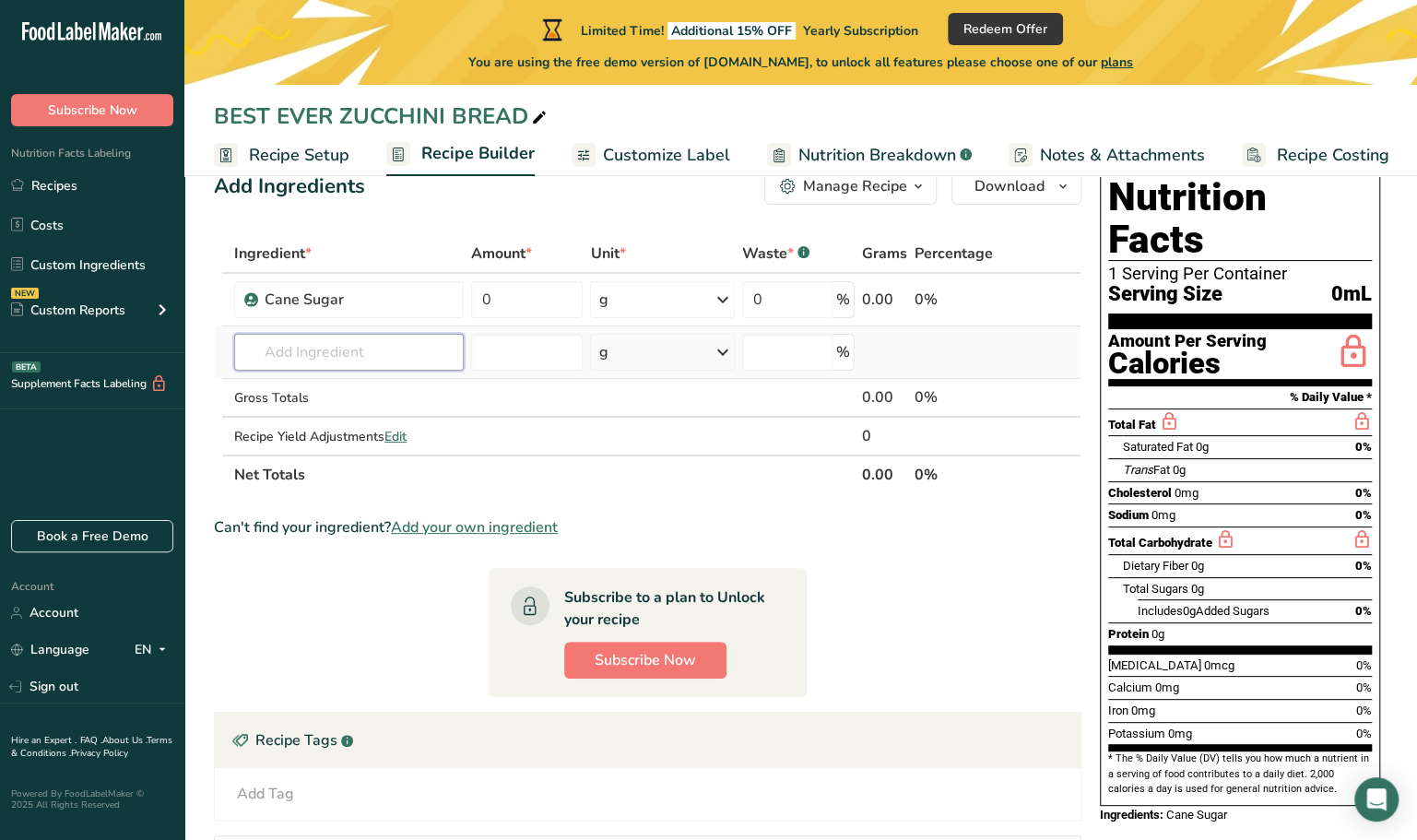
click at [328, 353] on input "text" at bounding box center [349, 353] width 229 height 37
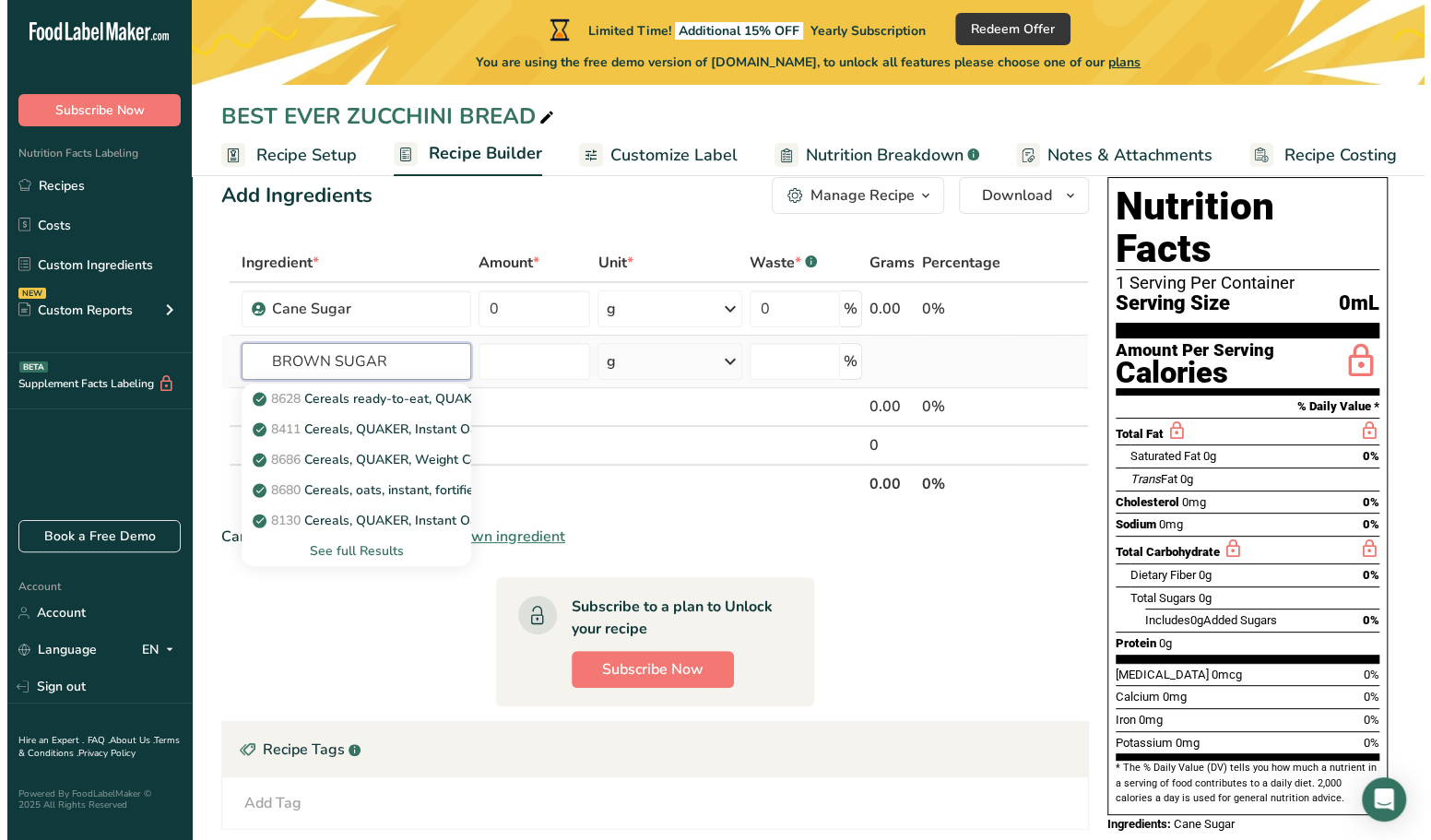
scroll to position [36, 0]
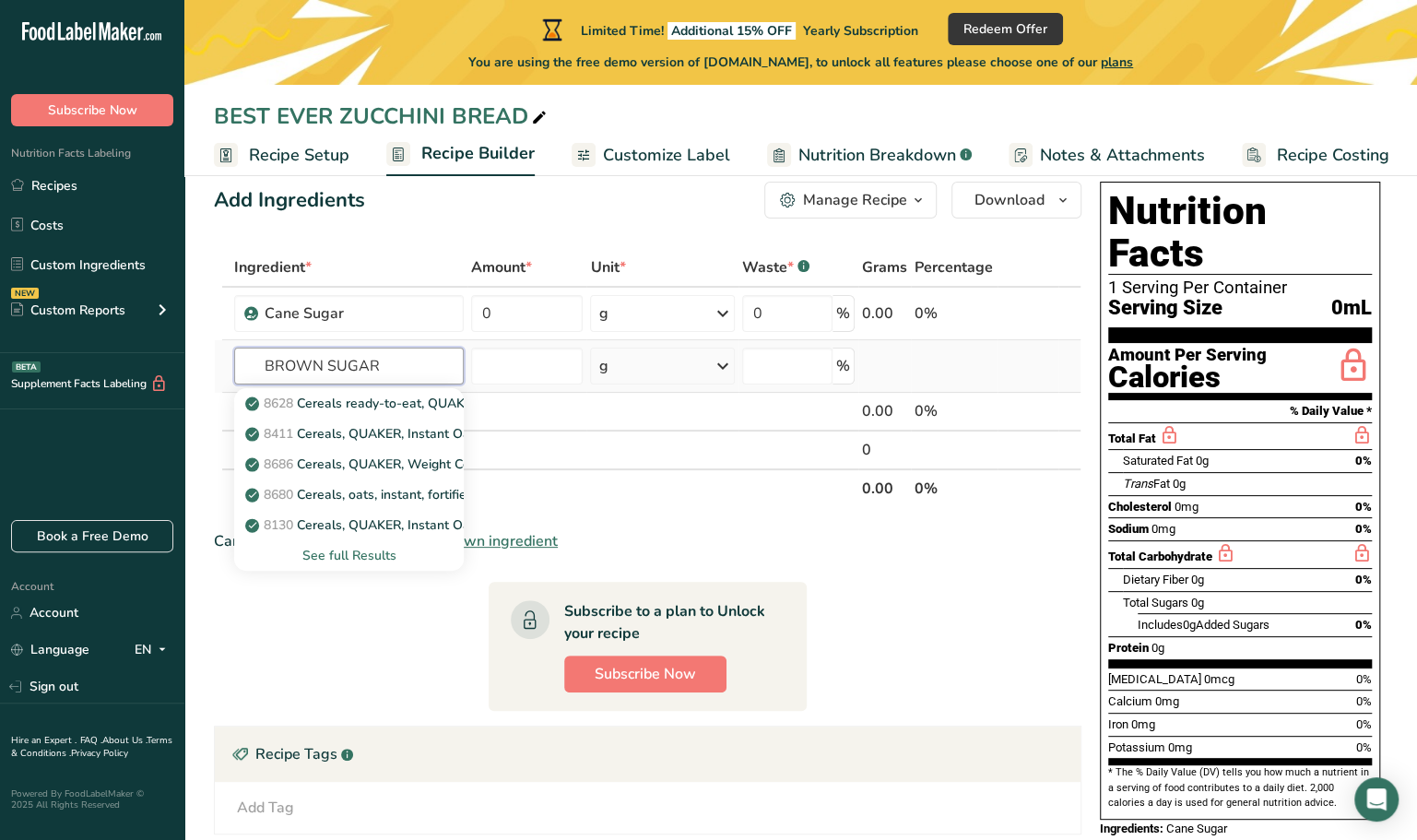
type input "BROWN SUGAR"
click at [336, 554] on div "See full Results" at bounding box center [349, 555] width 200 height 19
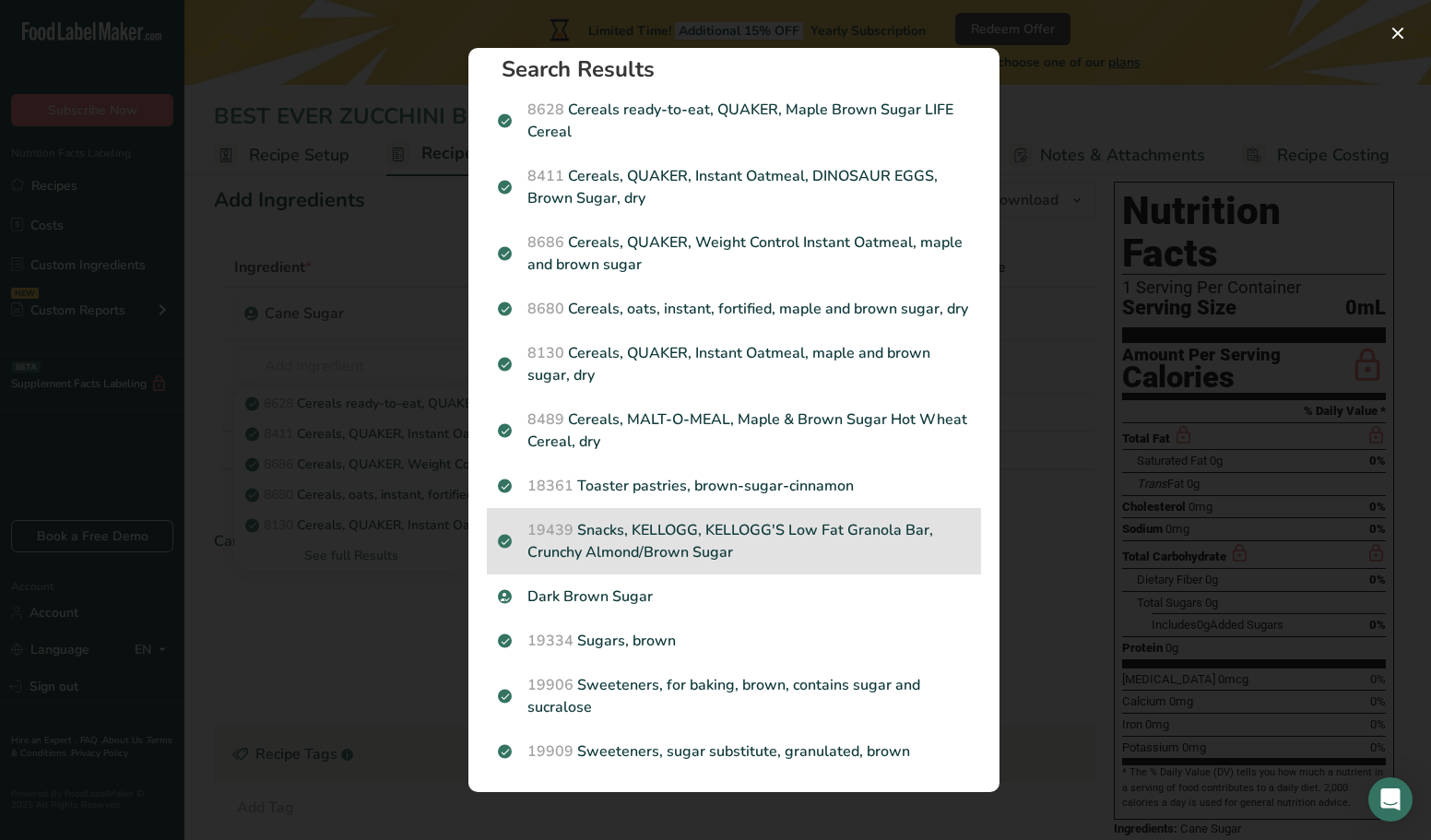
scroll to position [37, 0]
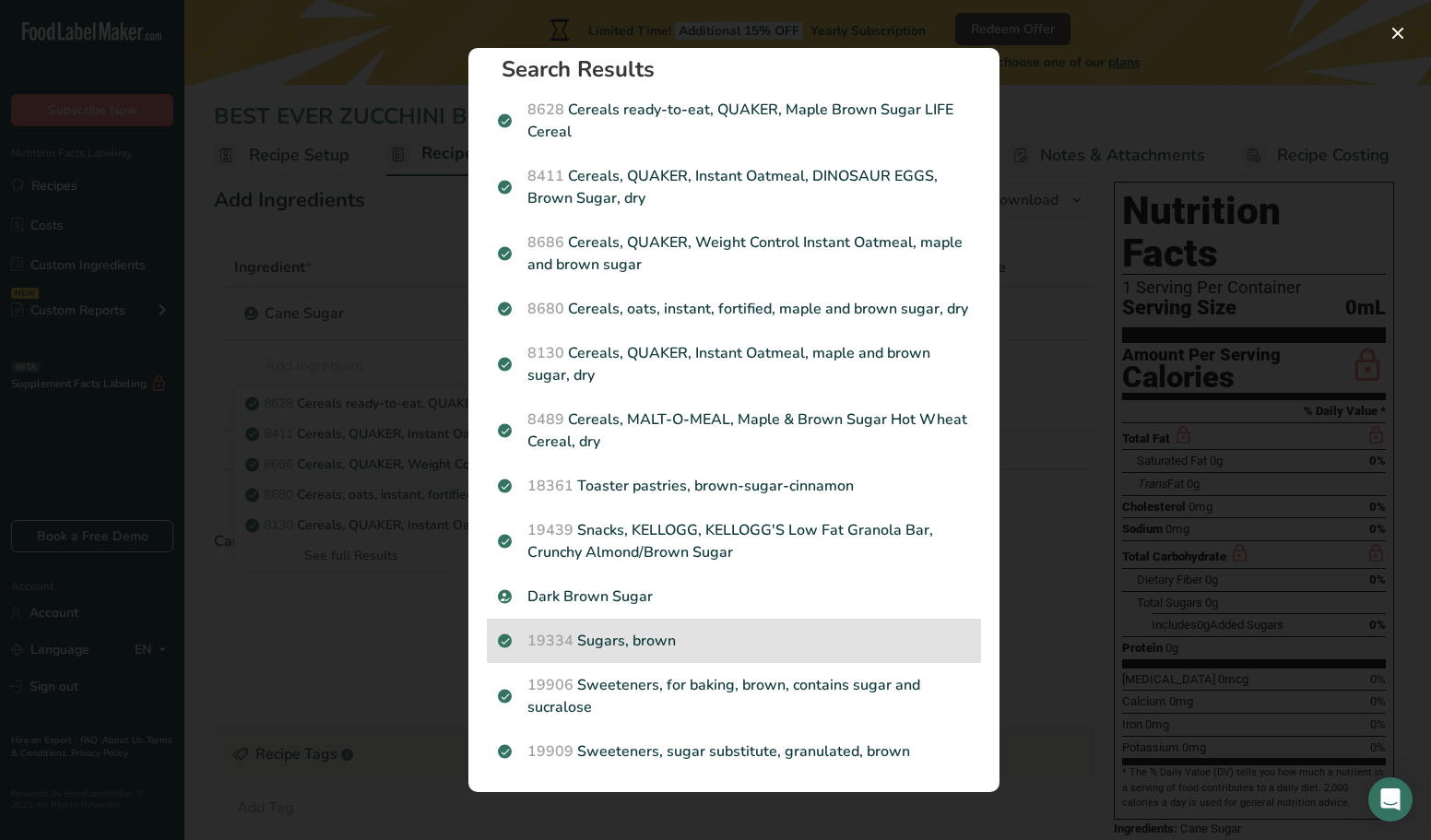
click at [590, 641] on p "19334 Sugars, brown" at bounding box center [734, 640] width 472 height 22
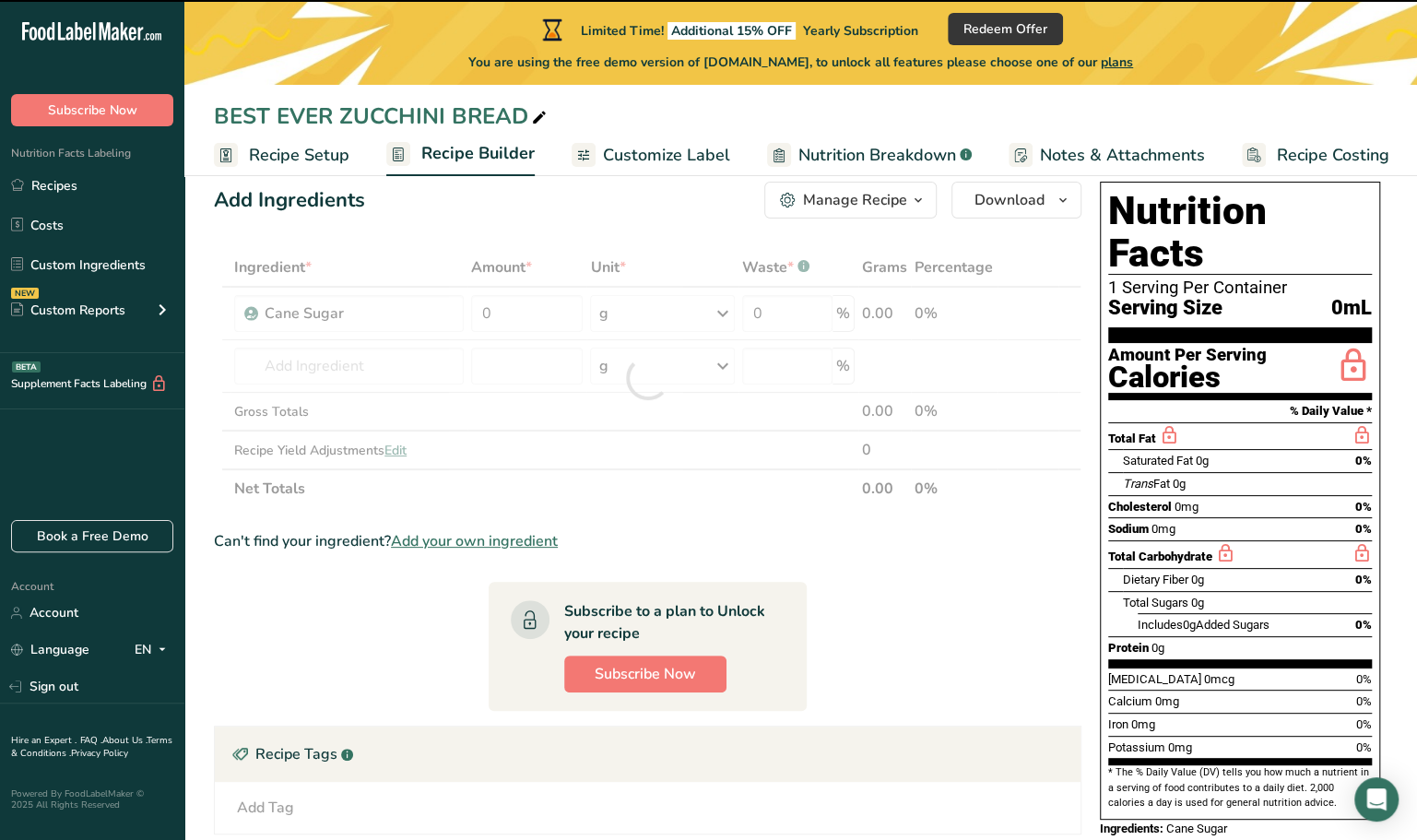
type input "0"
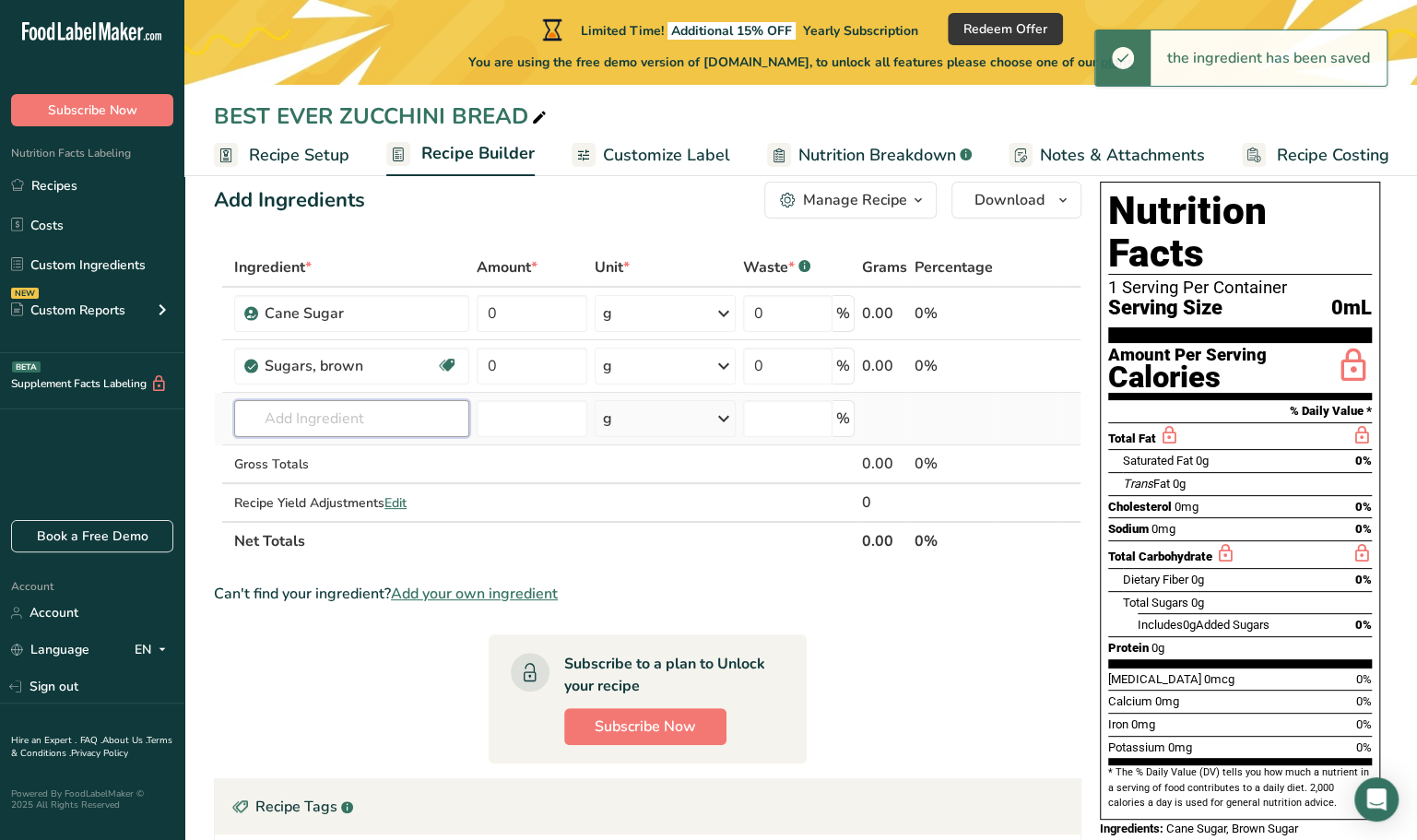
click at [344, 422] on input "text" at bounding box center [352, 419] width 235 height 37
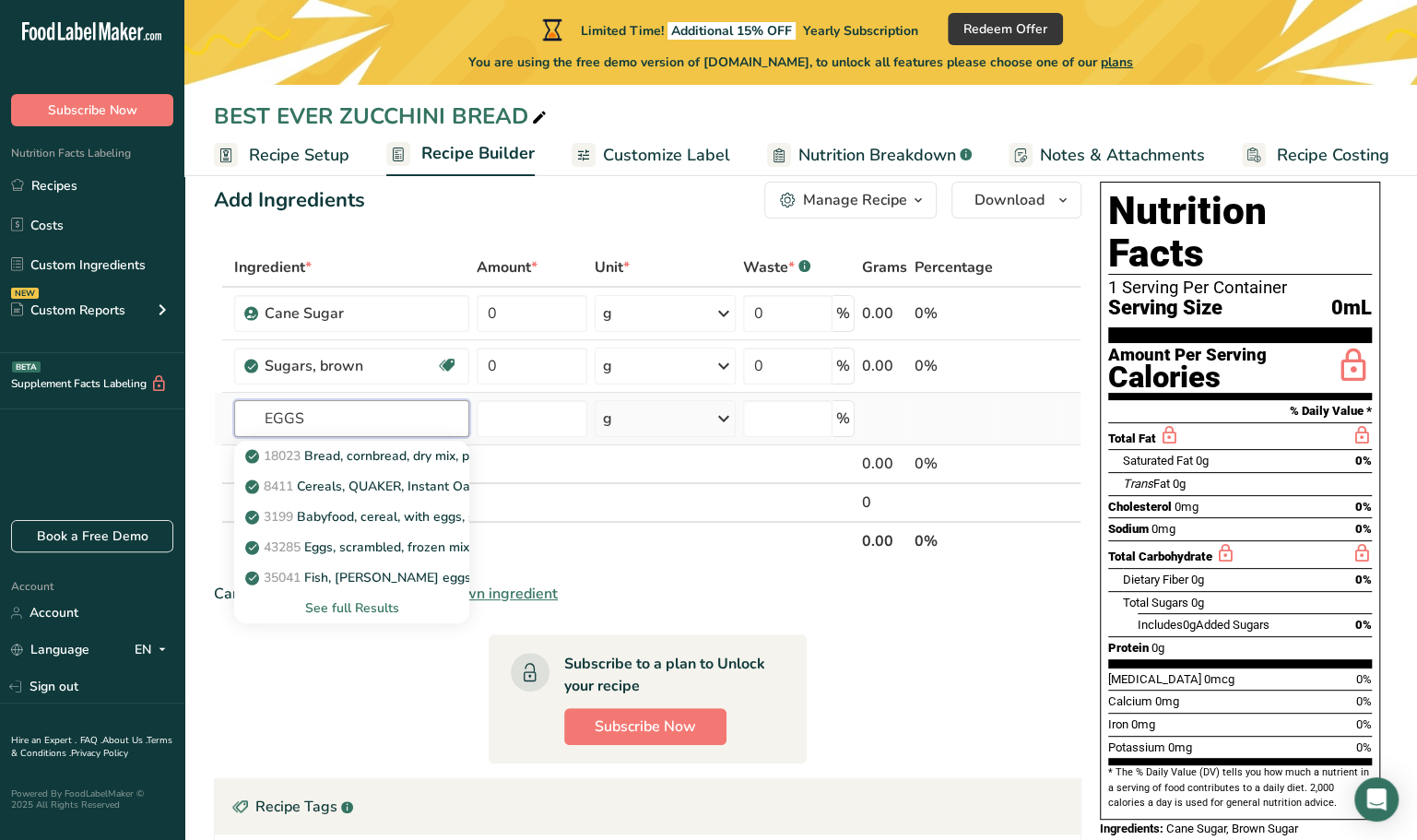
type input "EGGS"
click at [348, 602] on div "See full Results" at bounding box center [352, 608] width 206 height 19
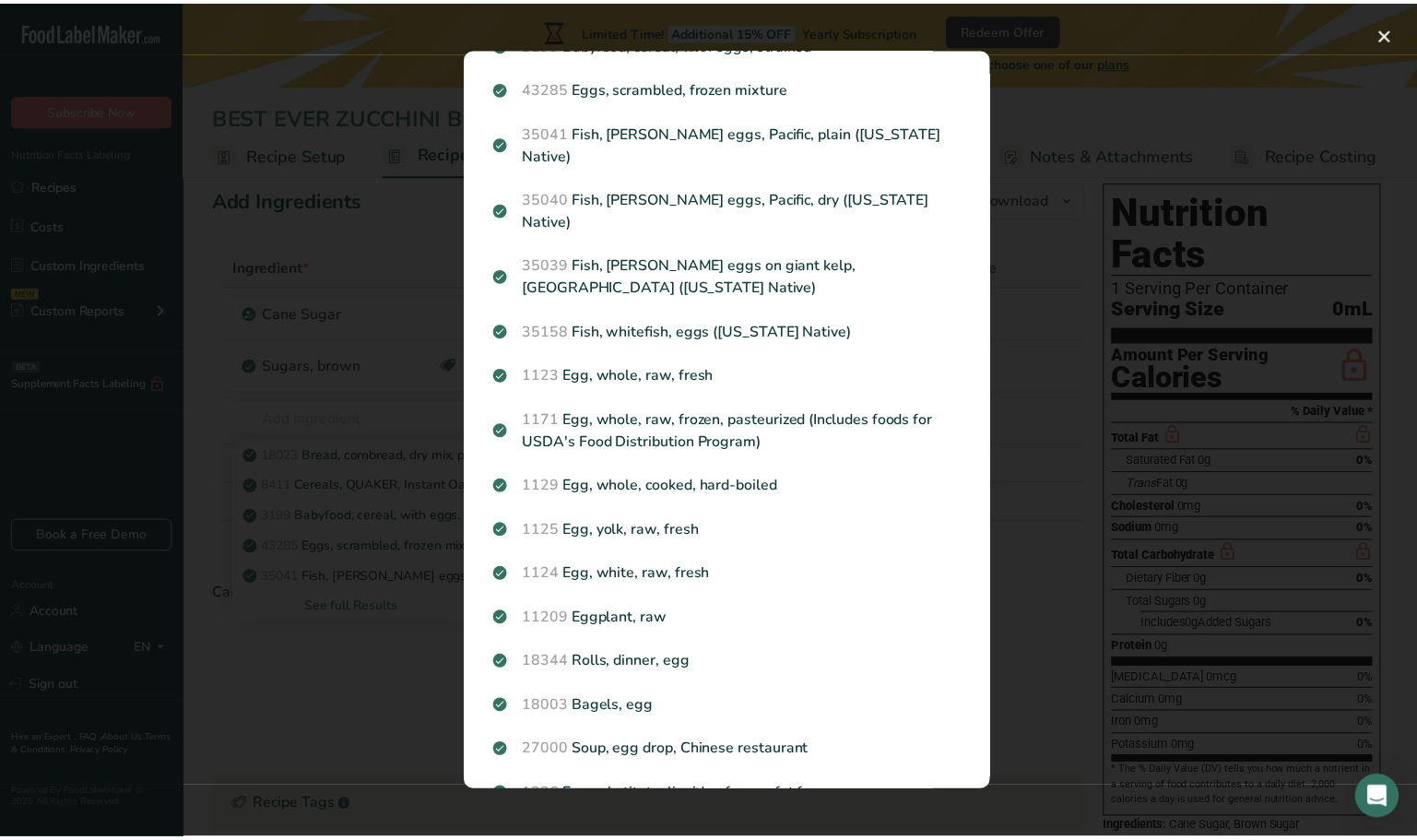
scroll to position [230, 0]
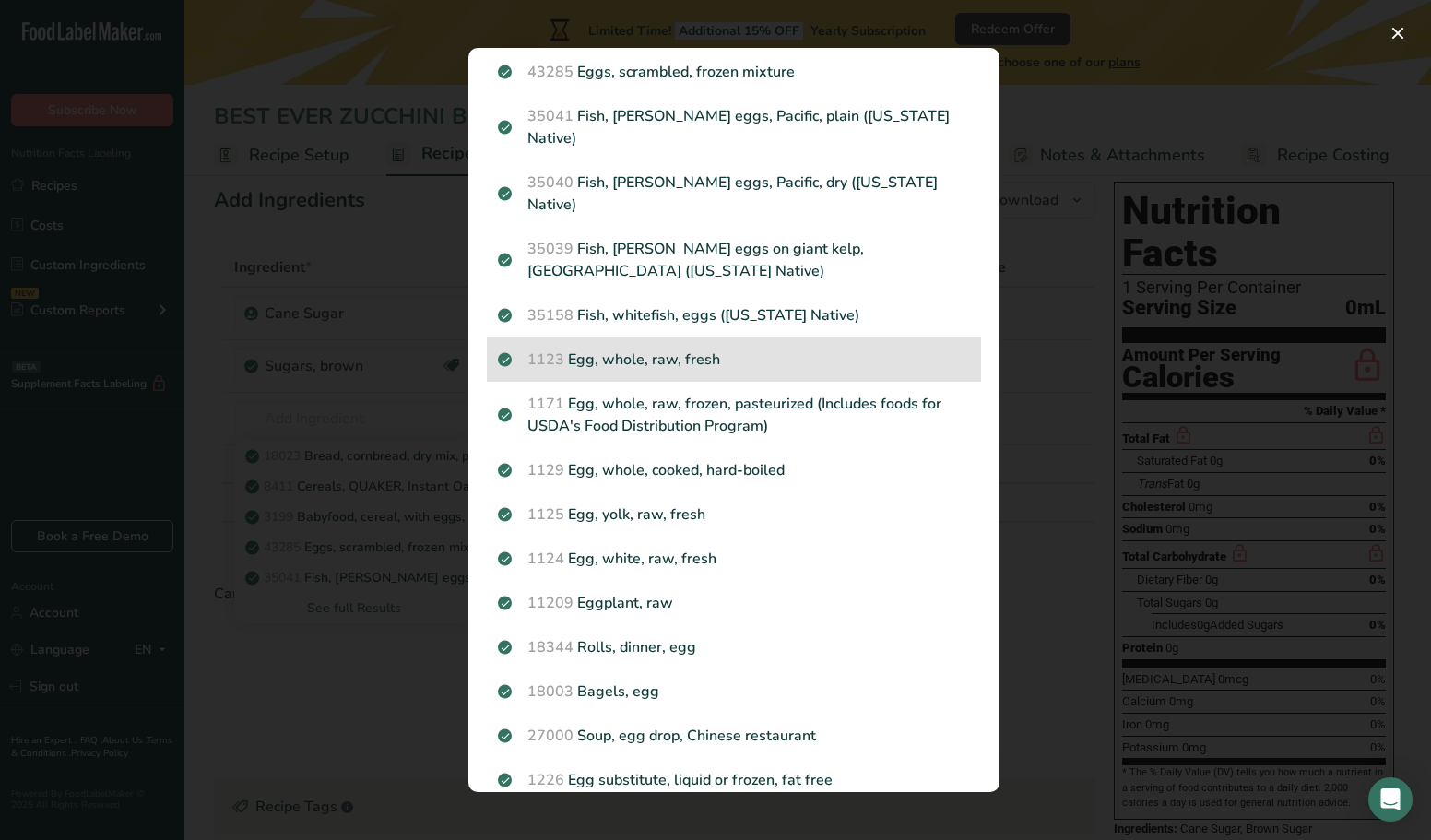
click at [625, 349] on p "1123 Egg, whole, raw, fresh" at bounding box center [734, 359] width 472 height 22
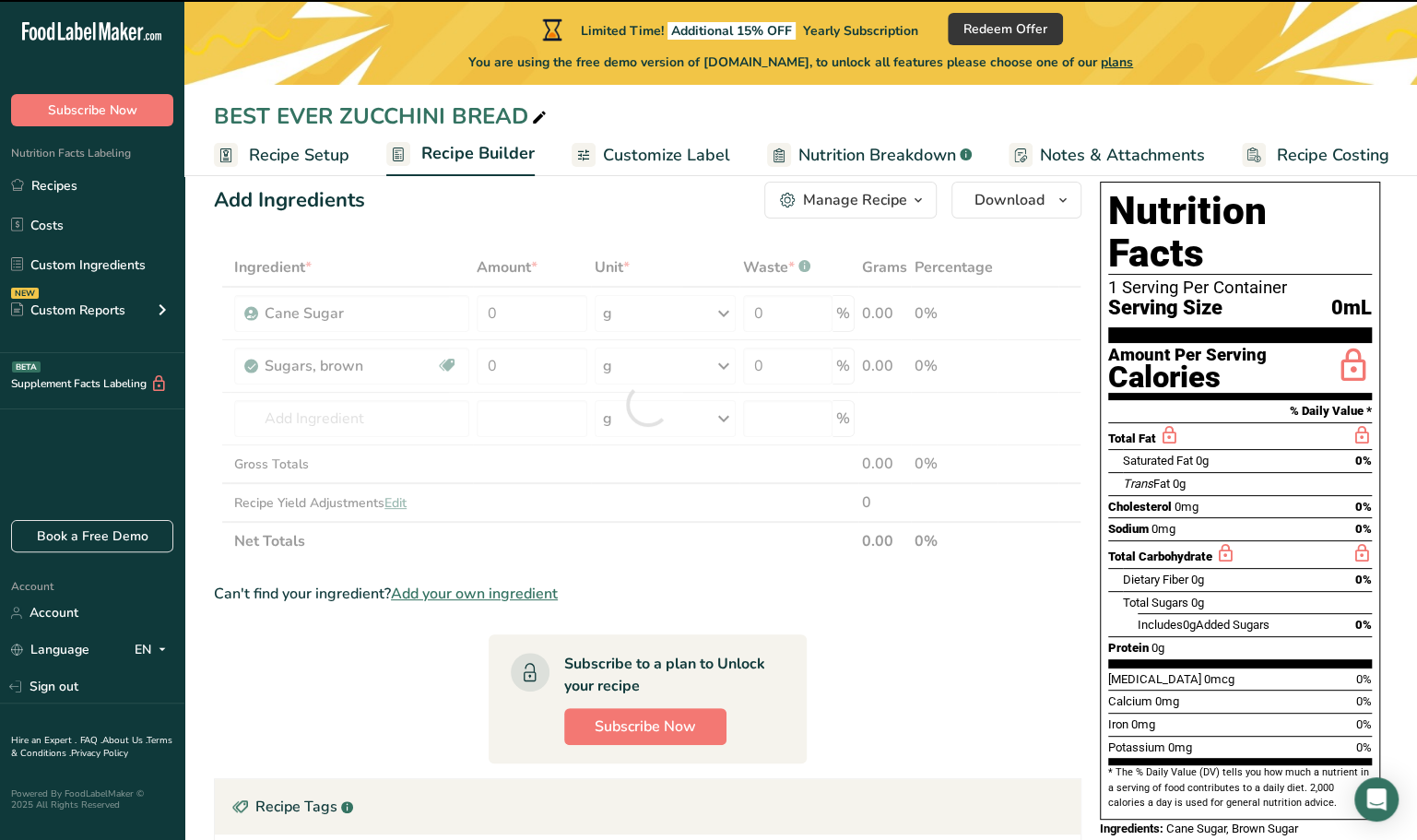
type input "0"
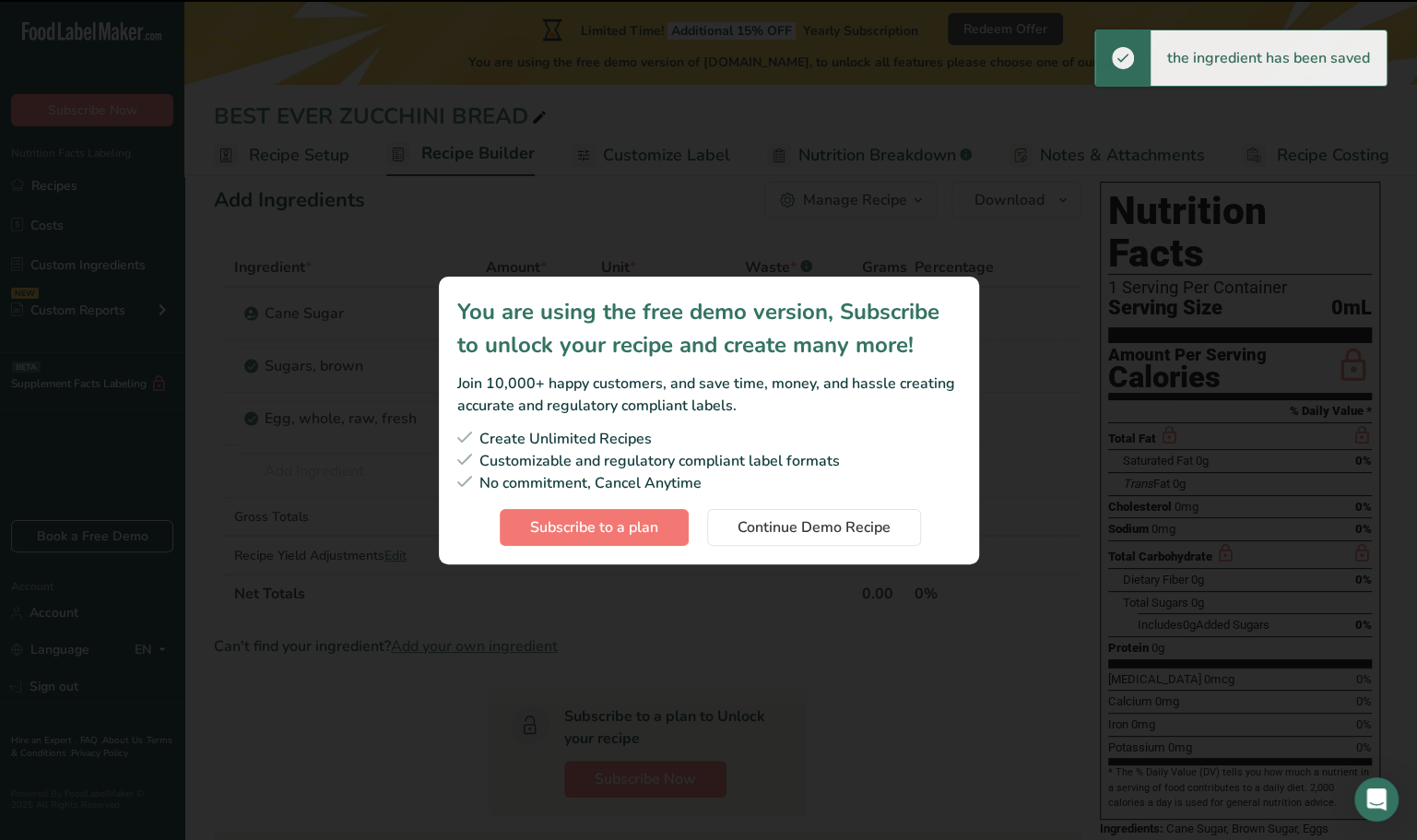
scroll to position [30, 0]
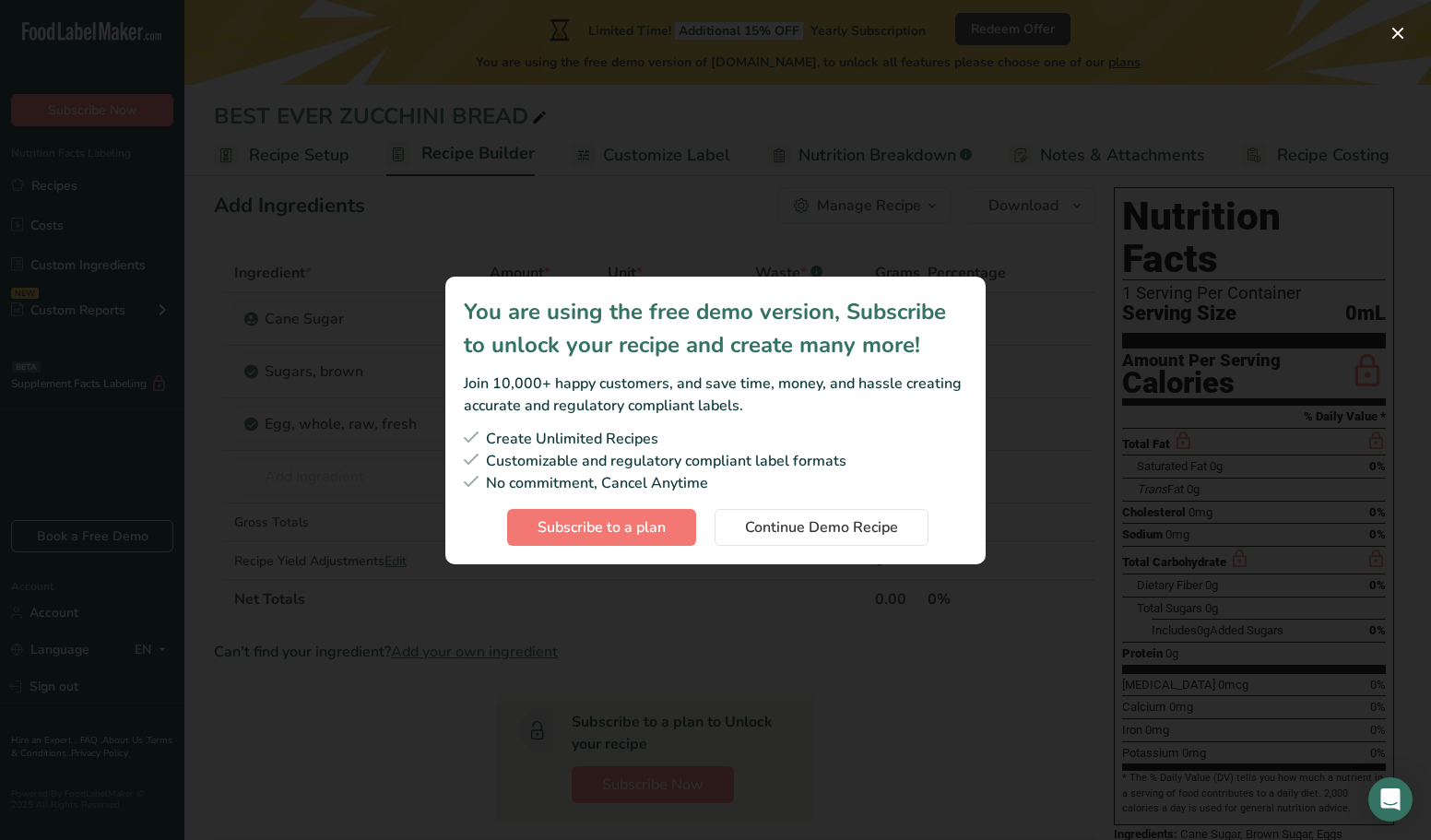
click at [820, 616] on div "Subscription modal" at bounding box center [715, 420] width 1431 height 840
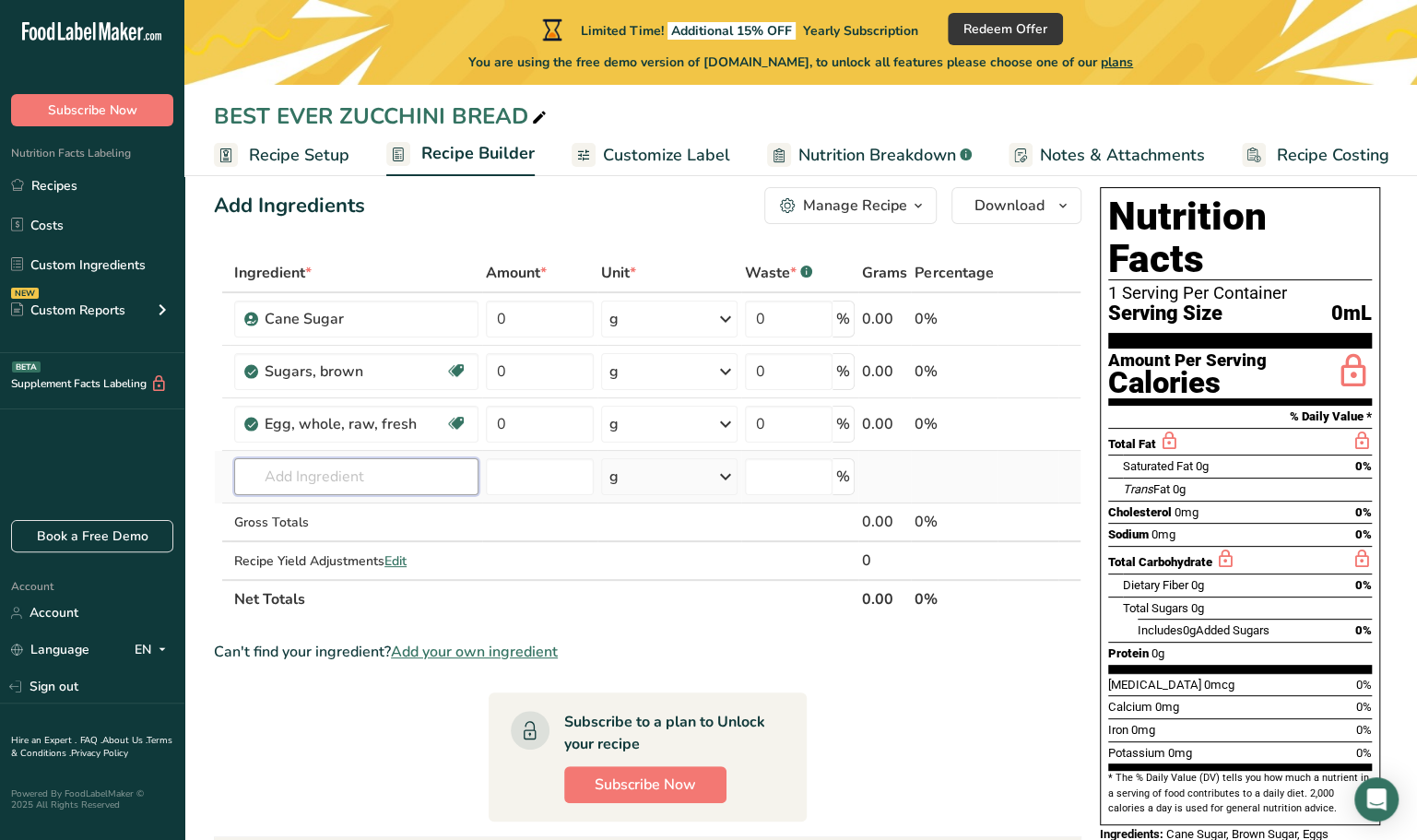
click at [337, 480] on input "text" at bounding box center [356, 477] width 245 height 37
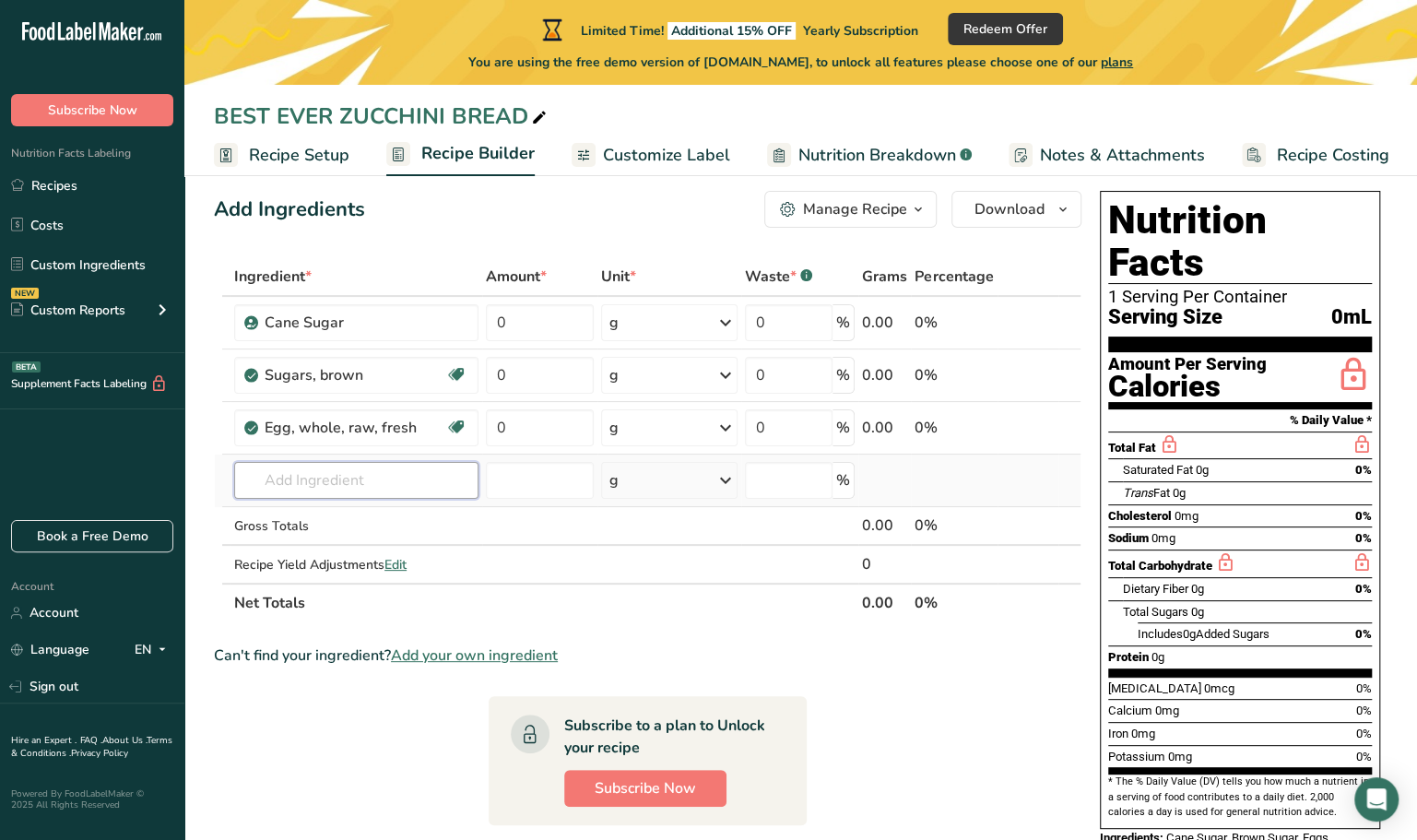
scroll to position [24, 0]
